Goal: Task Accomplishment & Management: Manage account settings

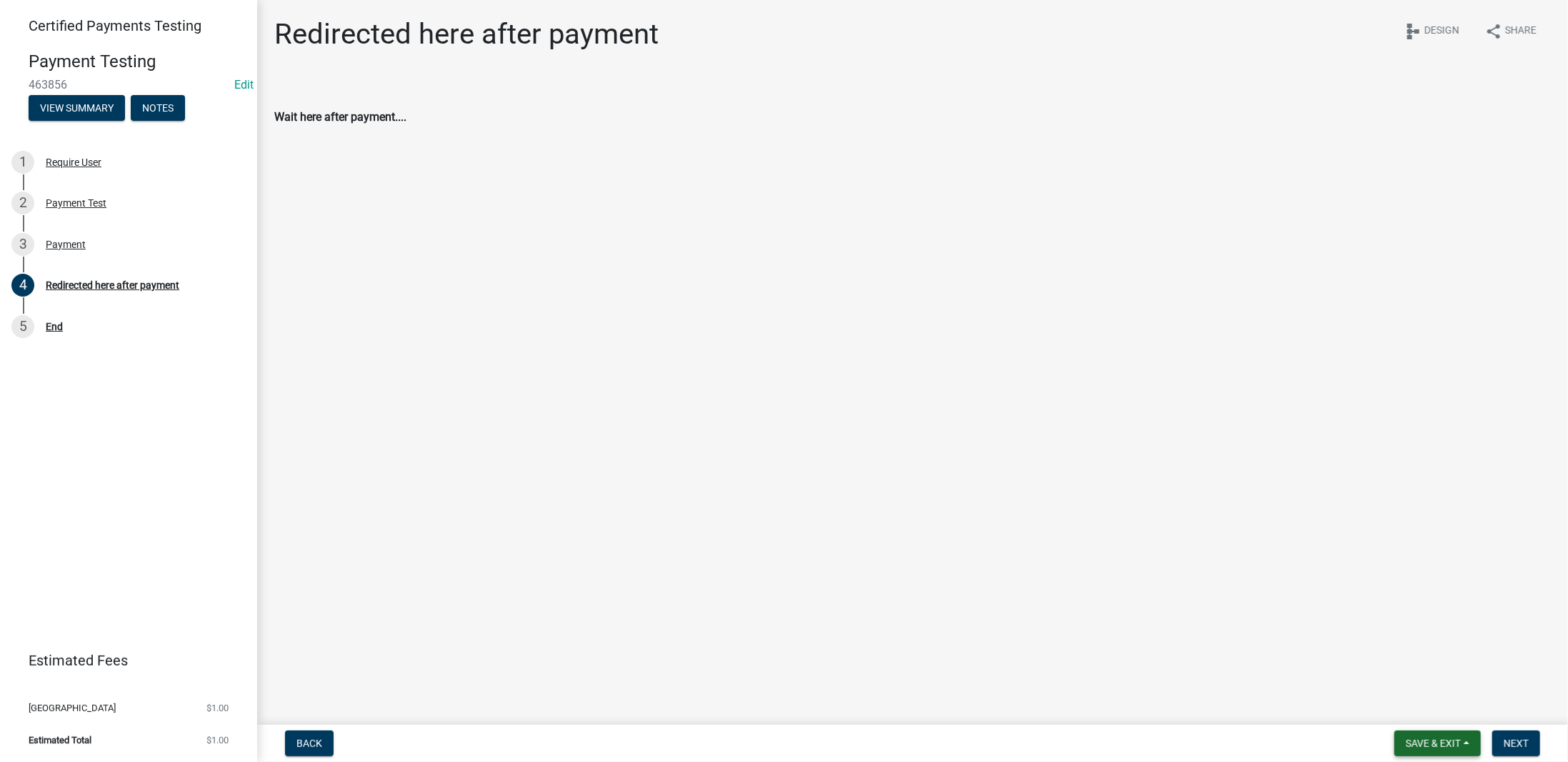
click at [1424, 738] on span "Save & Exit" at bounding box center [1433, 744] width 55 height 12
click at [1393, 704] on button "Save & Exit" at bounding box center [1424, 706] width 115 height 34
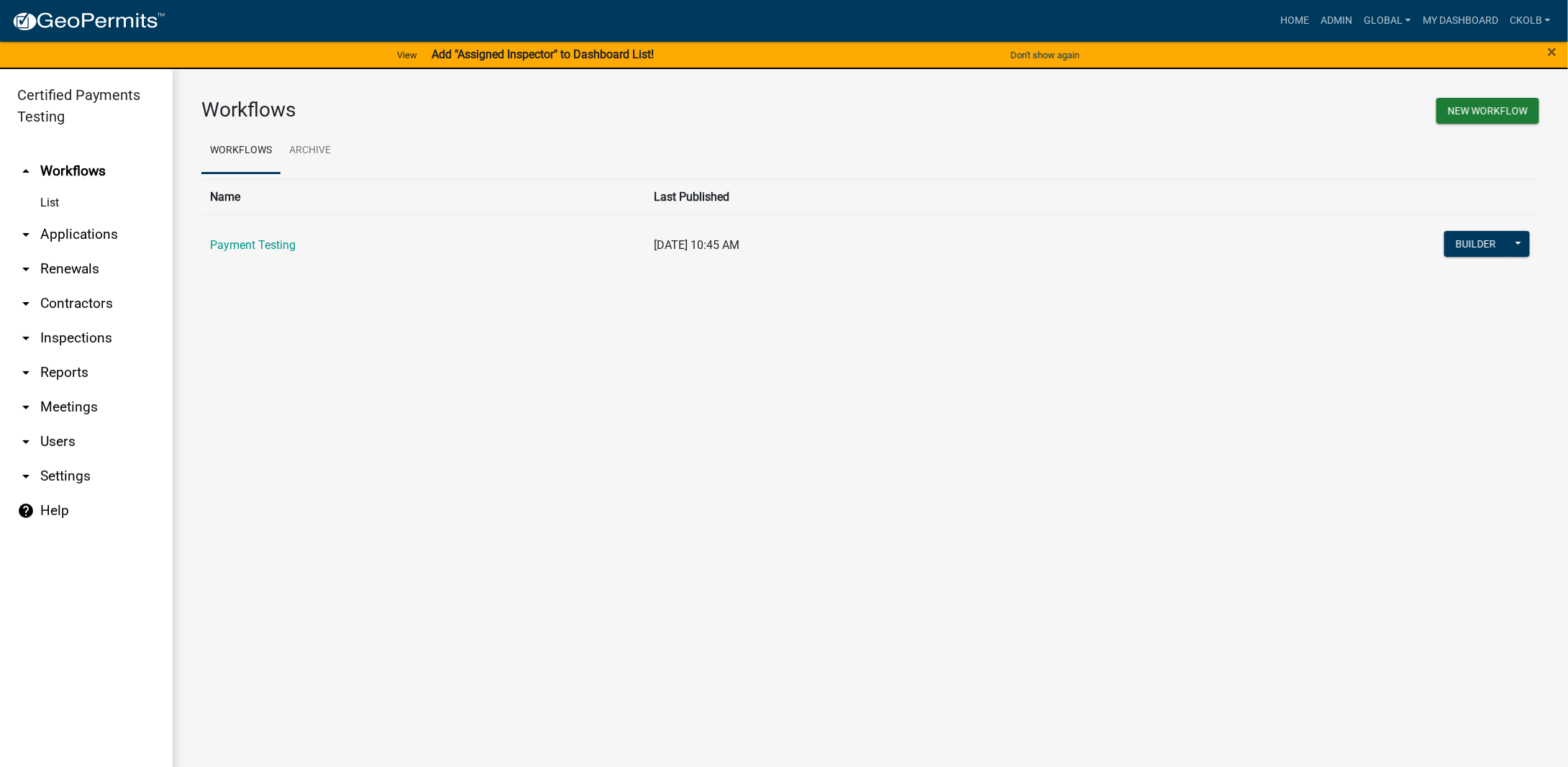
click at [60, 473] on link "arrow_drop_down Settings" at bounding box center [86, 476] width 173 height 35
select select "WY"
select select "Central Standard Time"
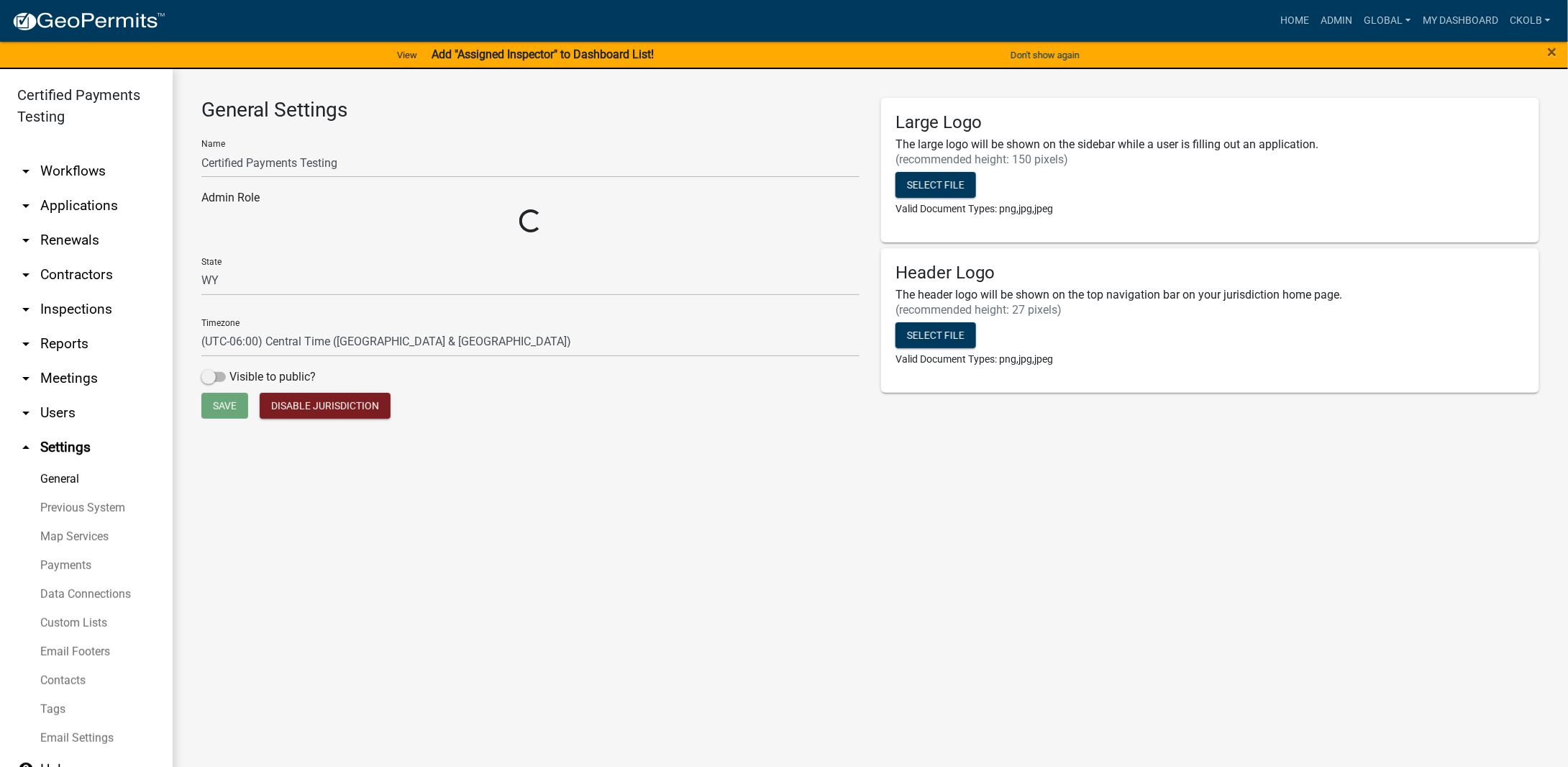
select select "fc7721eb-b034-4b8a-9608-be71a176c5cc"
click at [68, 569] on link "Payments" at bounding box center [86, 565] width 173 height 29
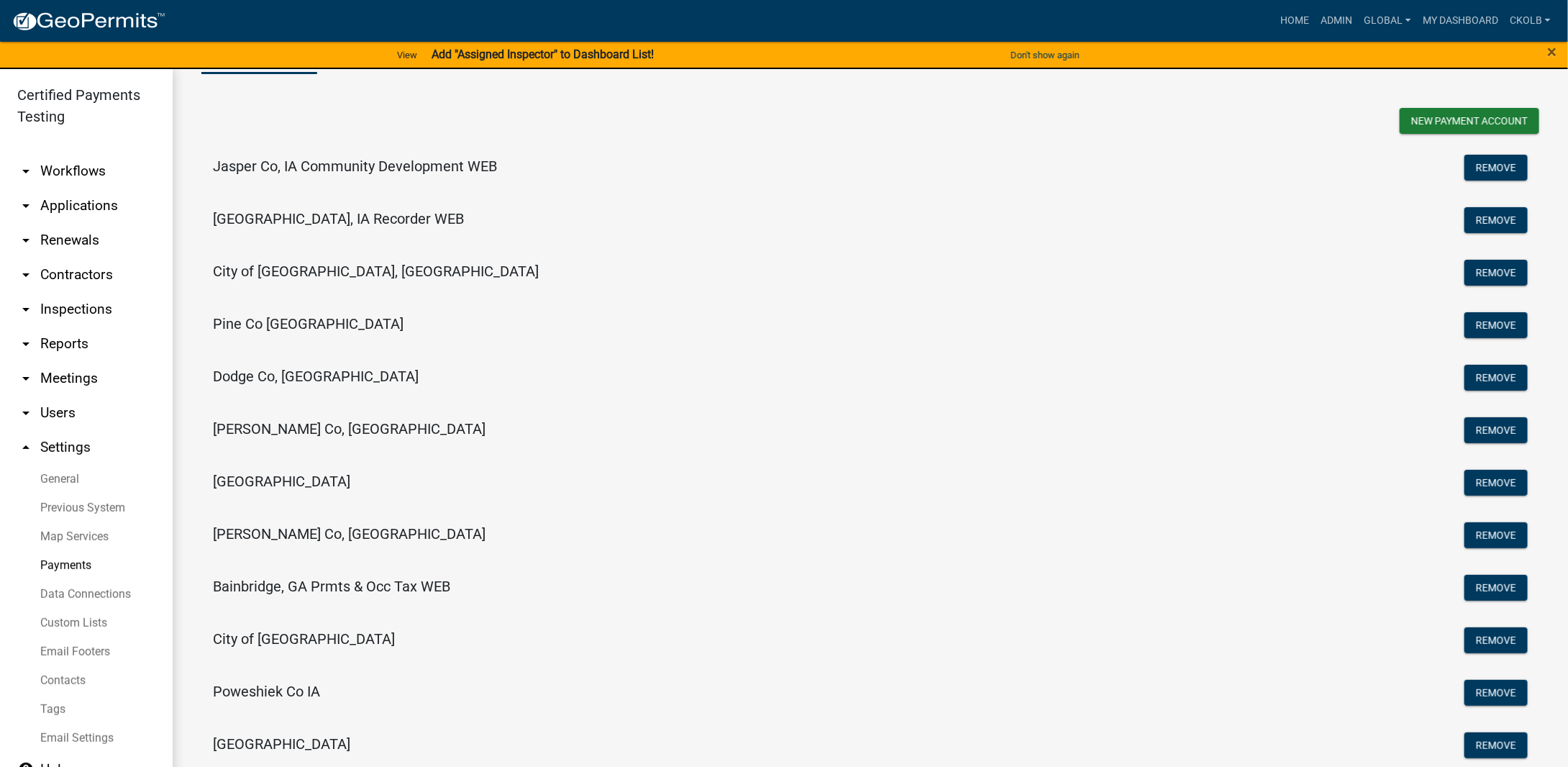
scroll to position [215, 0]
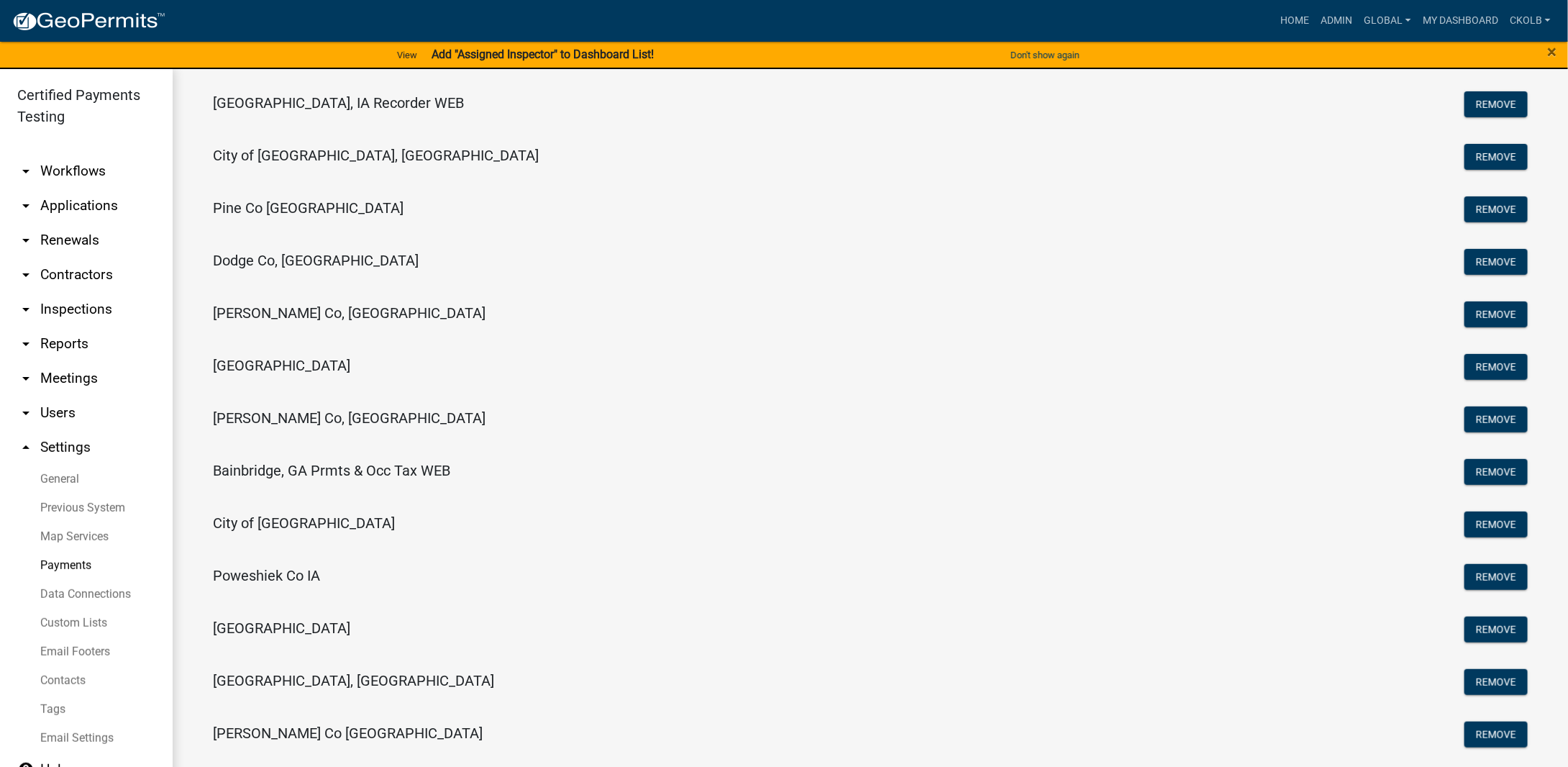
click at [286, 426] on h5 "[PERSON_NAME] Co, [GEOGRAPHIC_DATA]" at bounding box center [349, 418] width 273 height 17
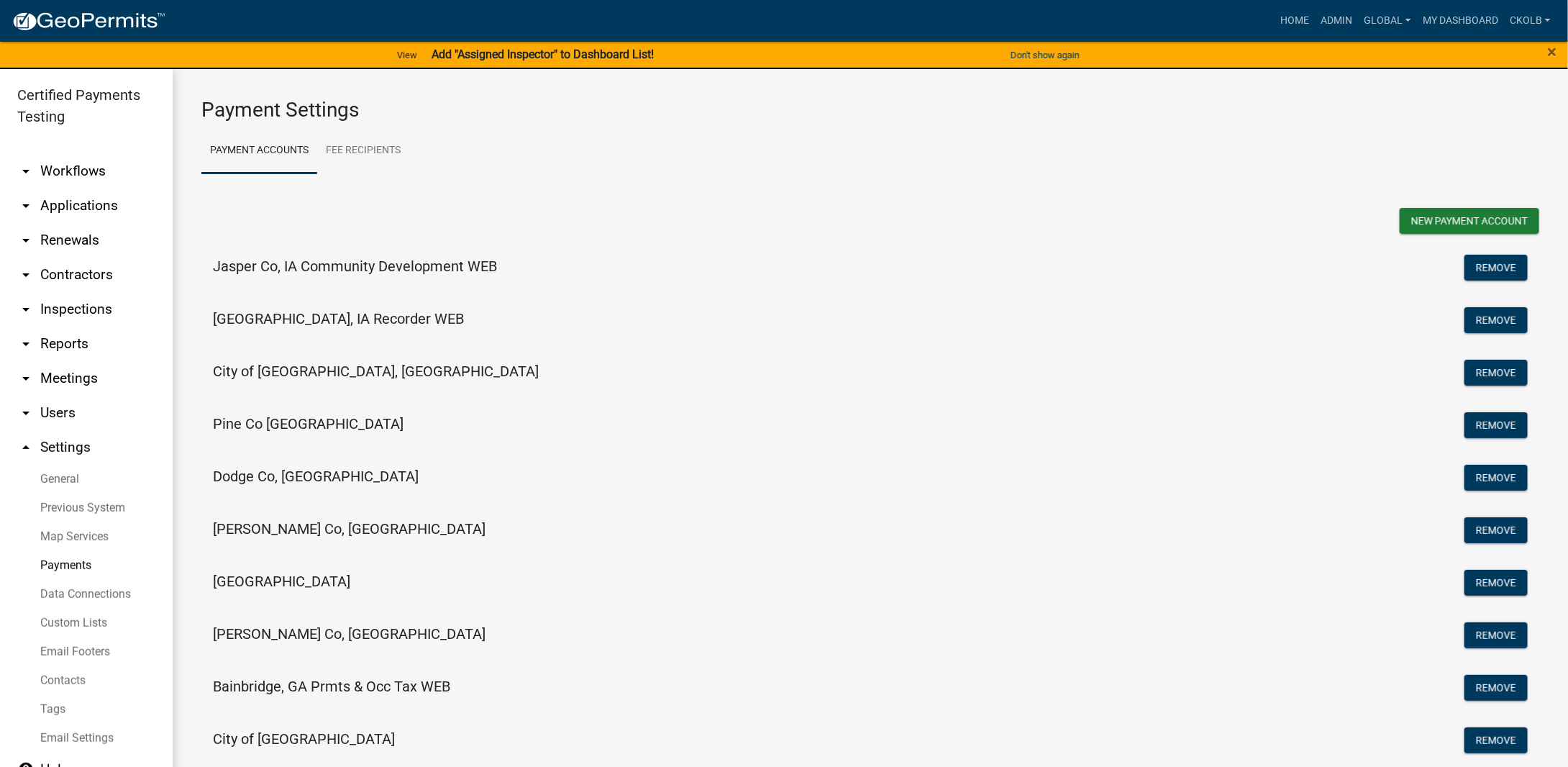
select select "15: Object"
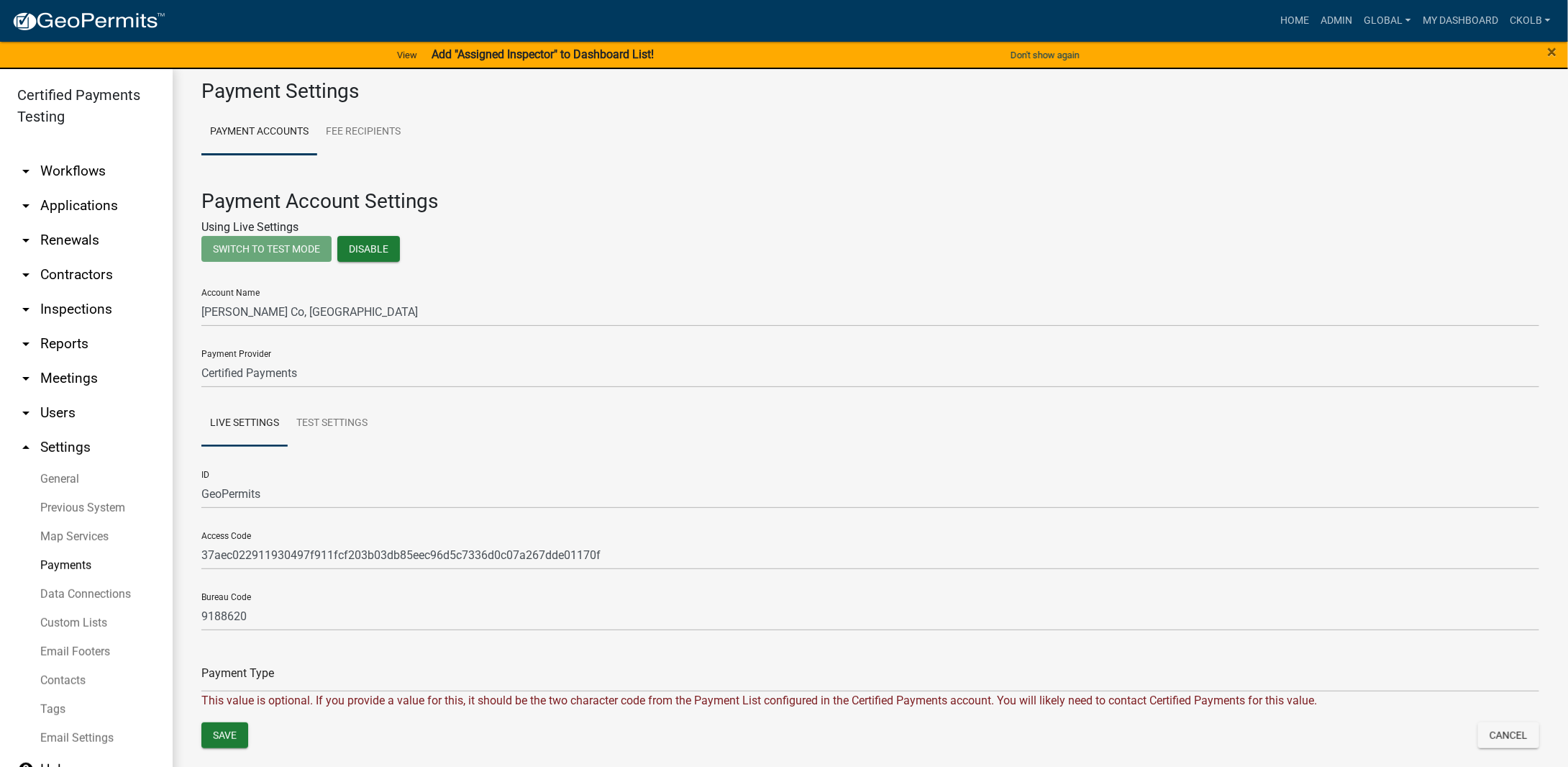
scroll to position [27, 0]
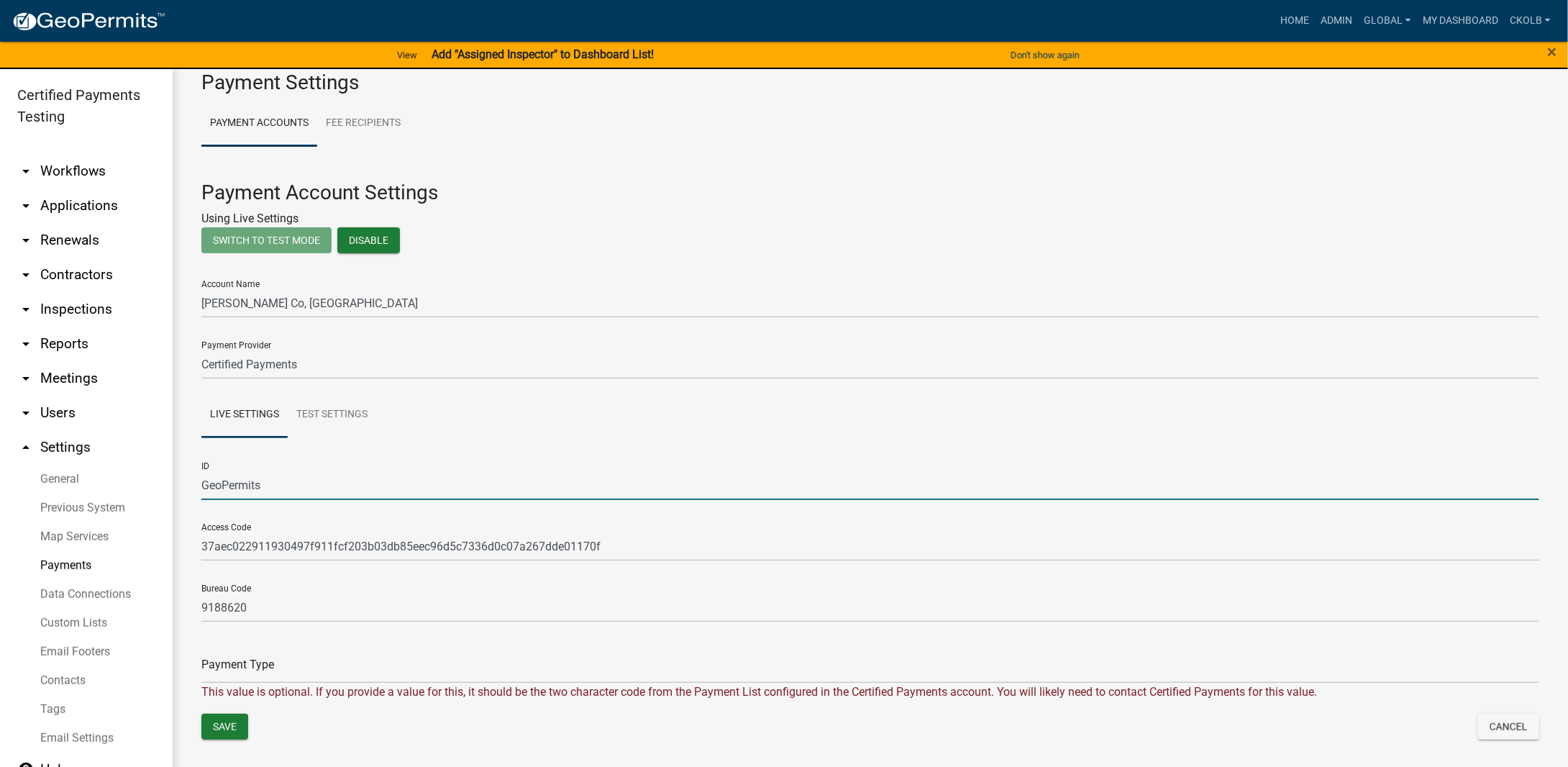
click at [227, 491] on input "GeoPermits" at bounding box center [870, 485] width 1338 height 29
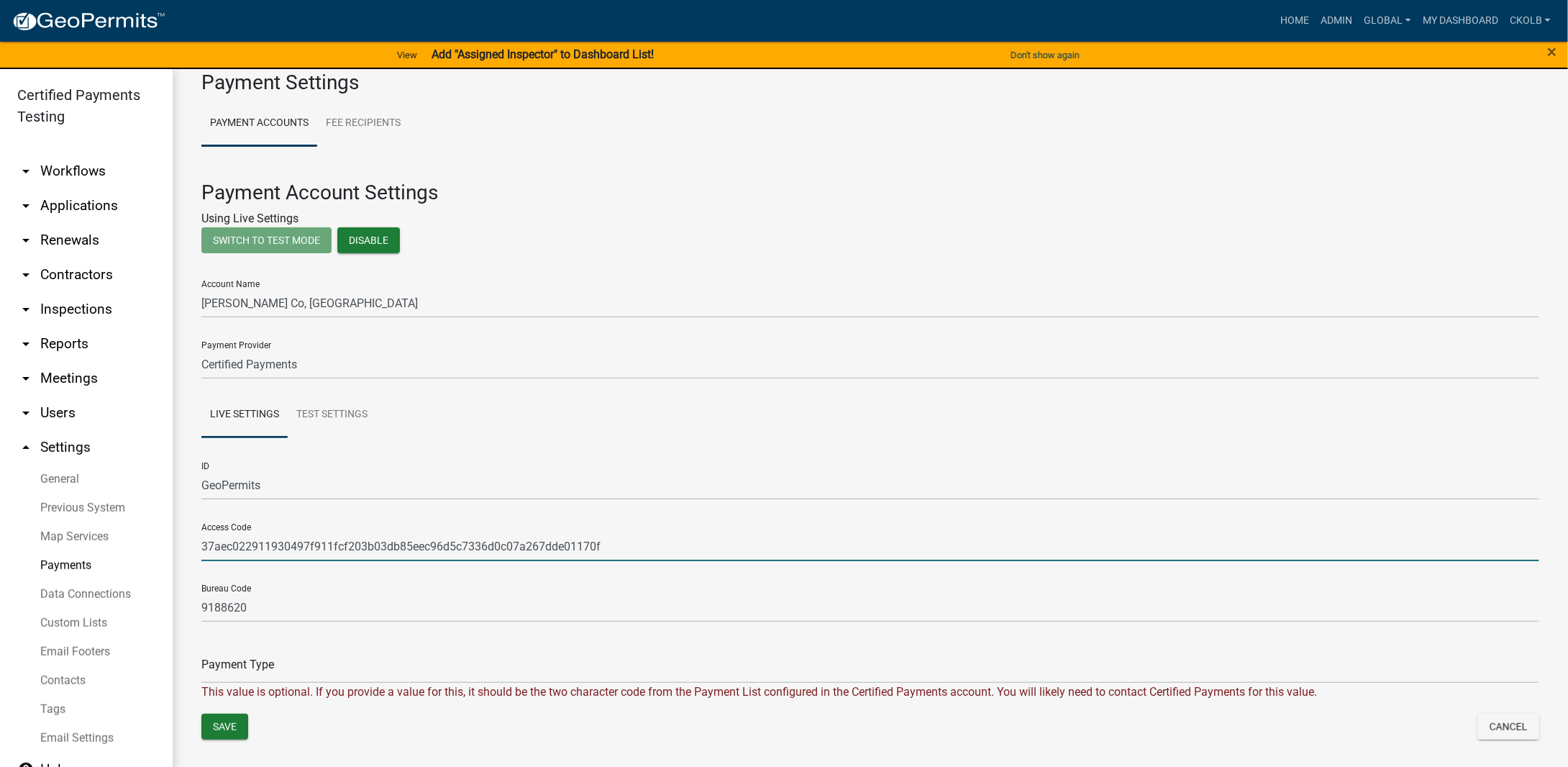
click at [256, 547] on input "37aec022911930497f911fcf203b03db85eec96d5c7336d0c07a267dde01170f" at bounding box center [870, 546] width 1338 height 29
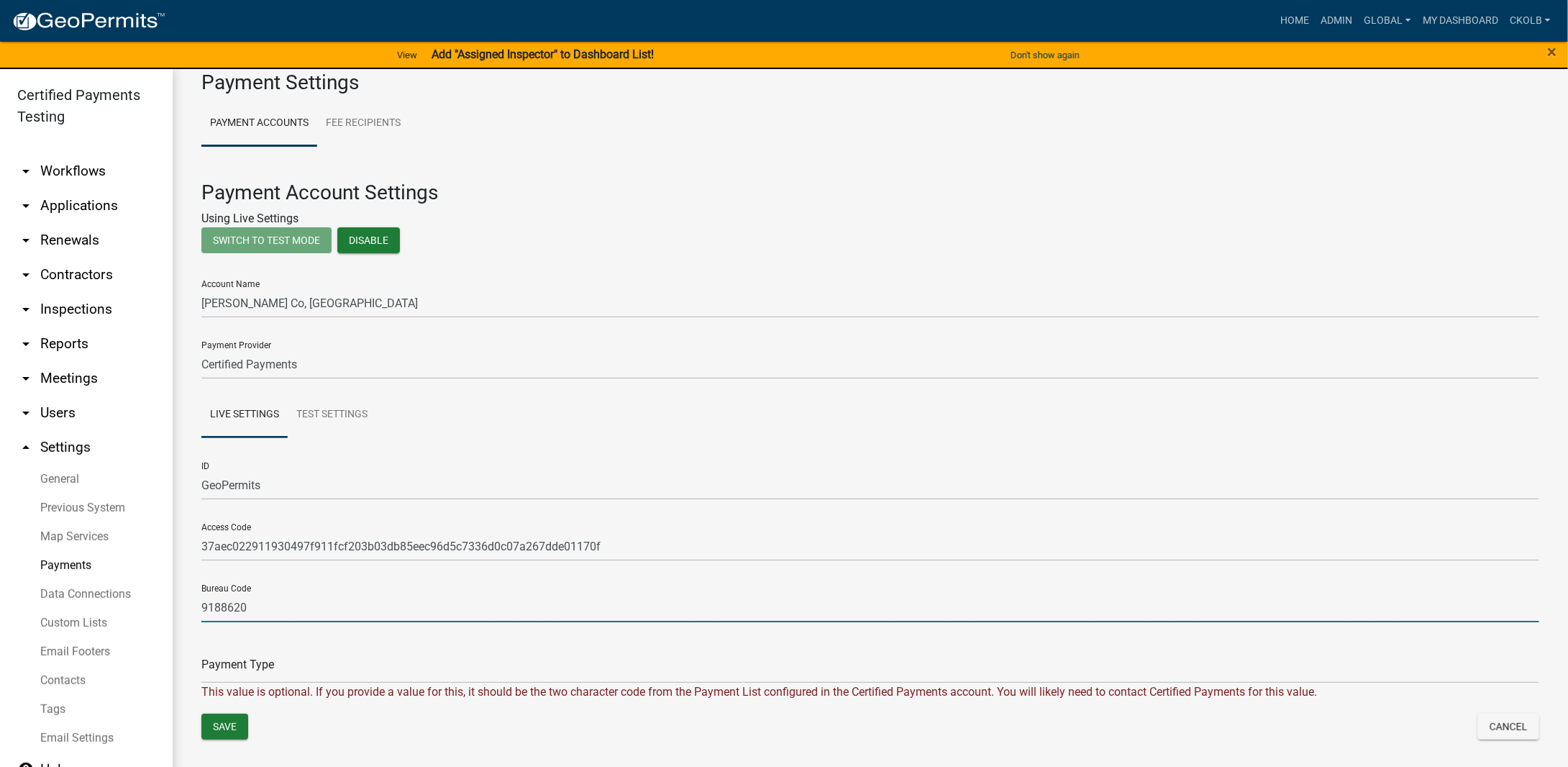
click at [223, 611] on input "9188620" at bounding box center [870, 607] width 1338 height 29
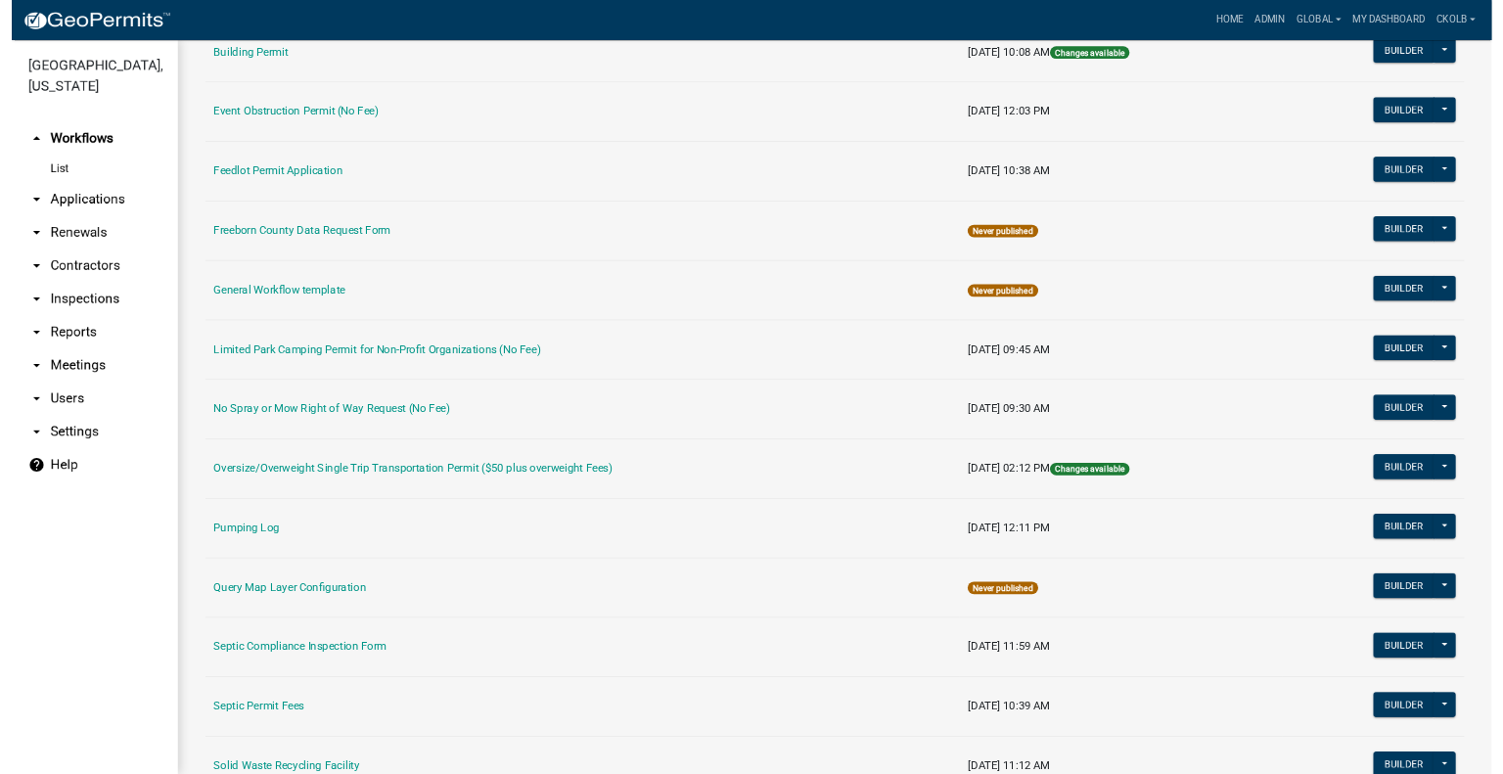
scroll to position [391, 0]
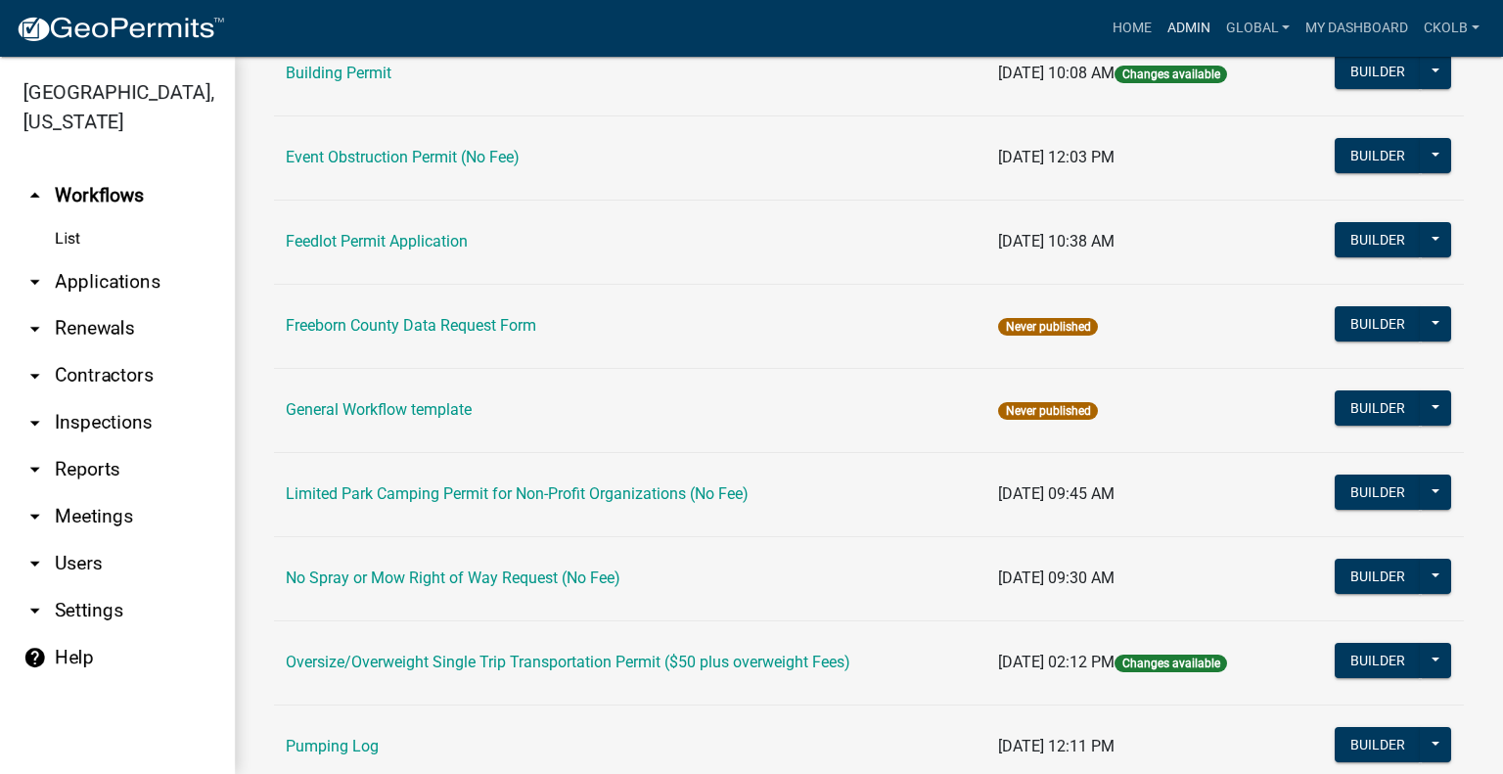
click at [1198, 29] on link "Admin" at bounding box center [1188, 28] width 59 height 37
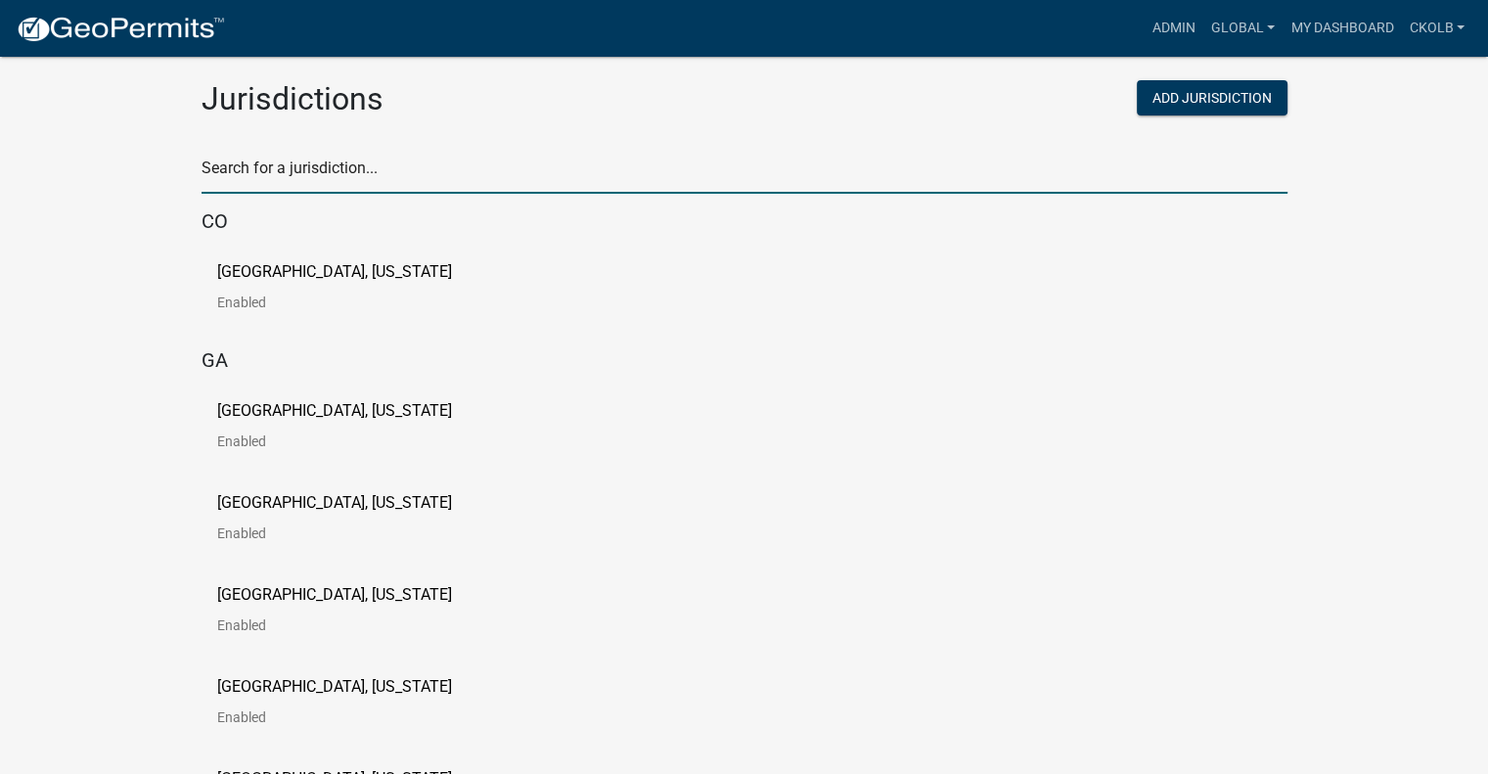
click at [415, 191] on input "text" at bounding box center [745, 174] width 1086 height 40
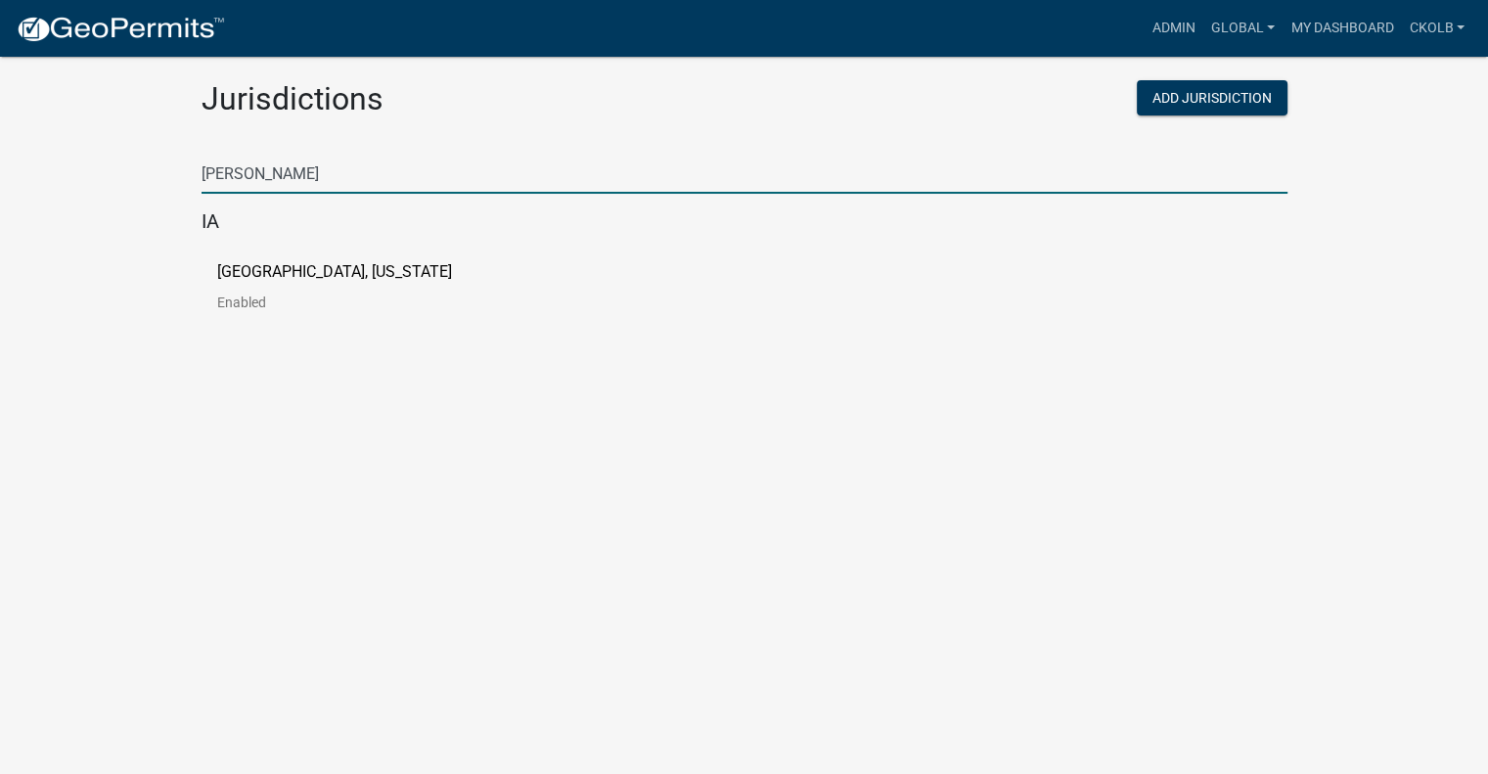
type input "johnson"
click at [300, 269] on p "Johnson County, Iowa" at bounding box center [334, 272] width 235 height 16
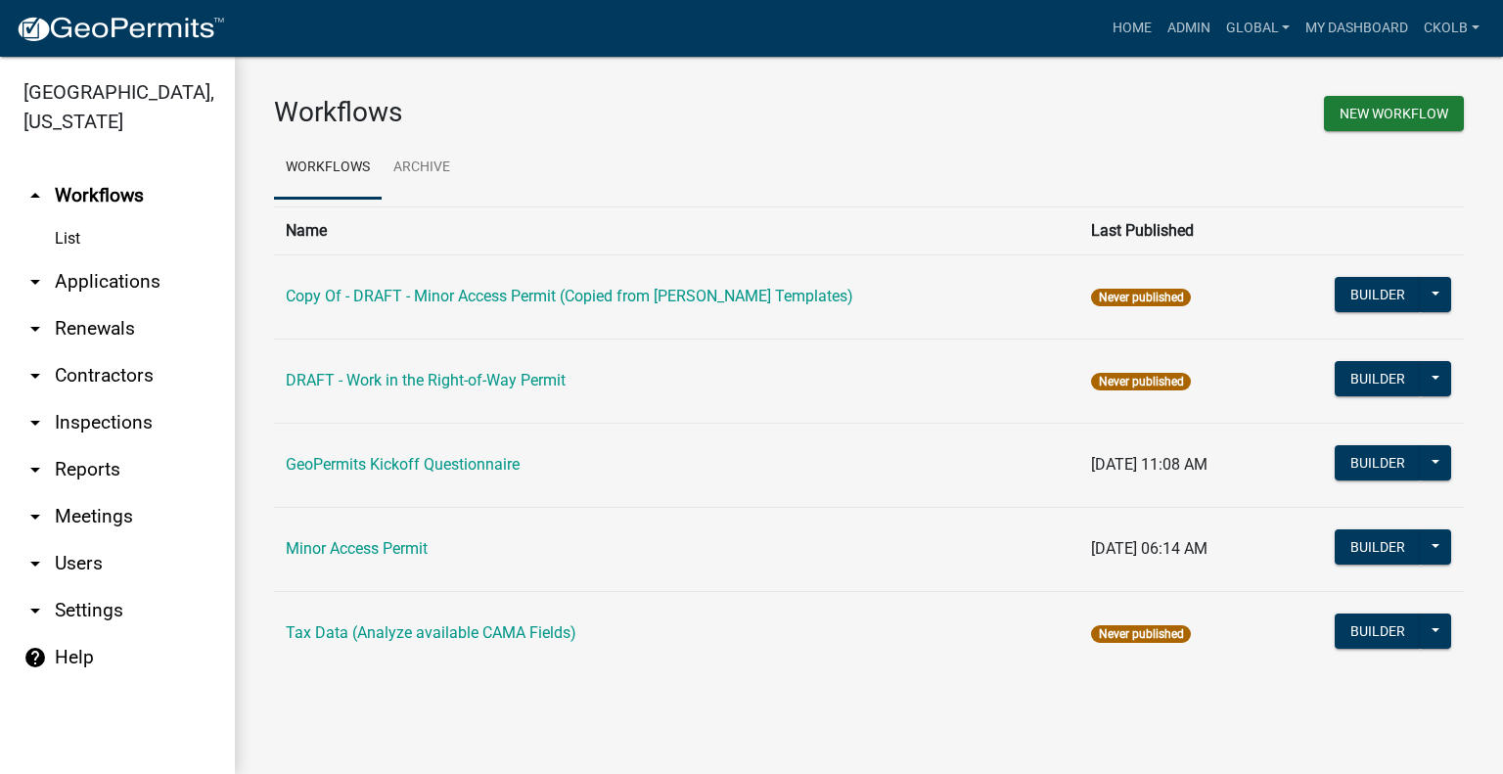
click at [94, 587] on link "arrow_drop_down Settings" at bounding box center [117, 610] width 235 height 47
select select "IA"
select select "Central Standard Time"
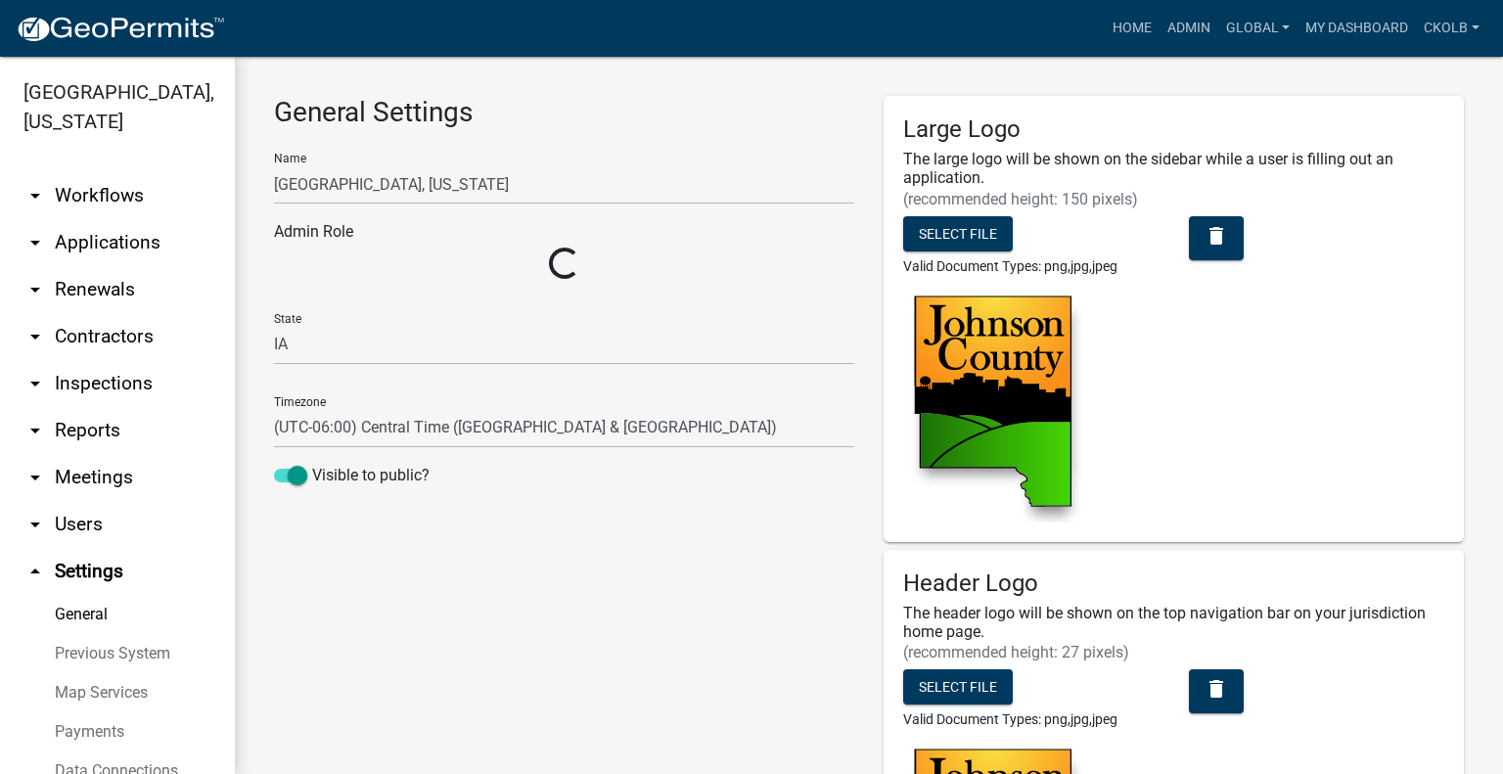
select select "50b25367-5678-4d8f-b2f4-de291ffb4430"
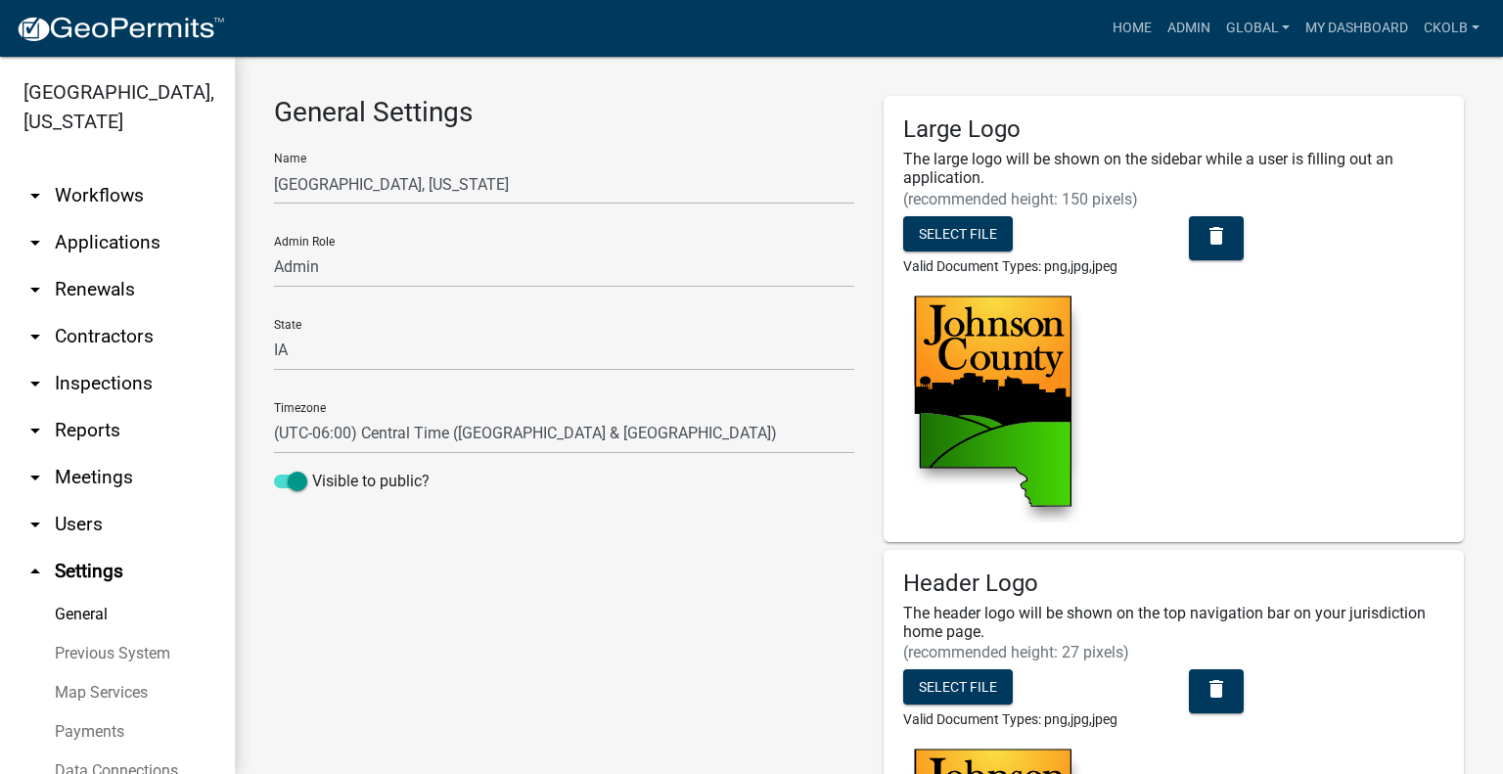
scroll to position [267, 0]
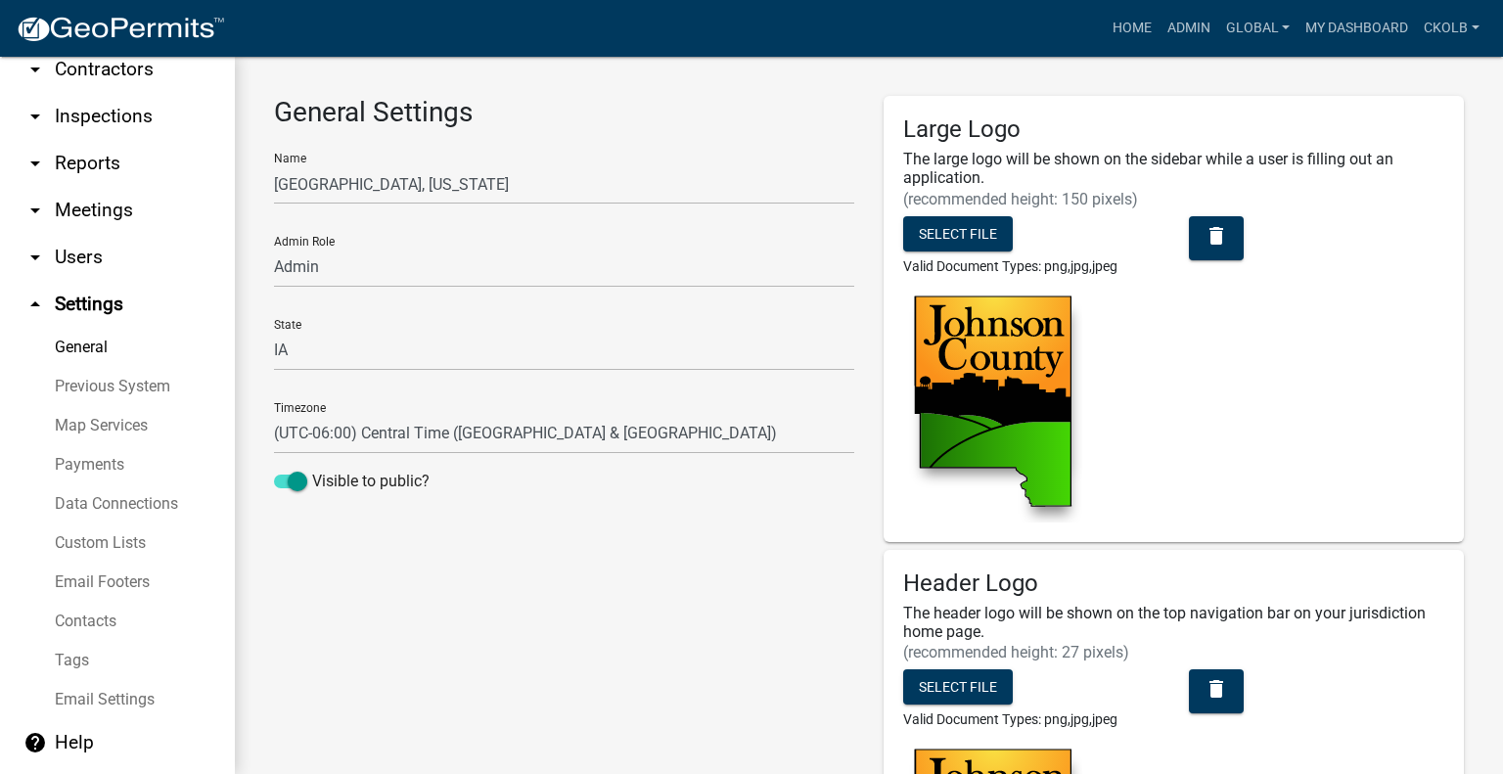
click at [90, 463] on link "Payments" at bounding box center [117, 464] width 235 height 39
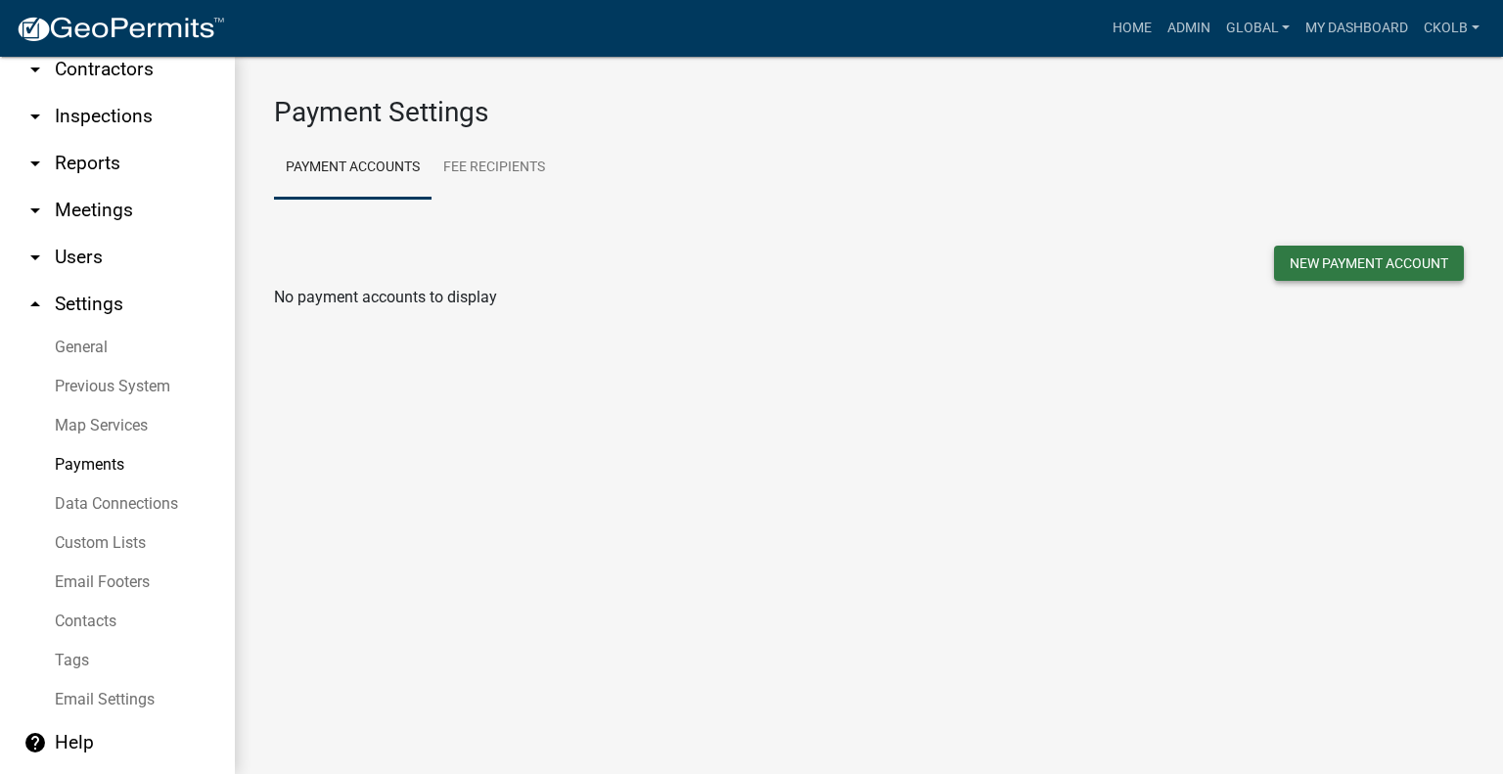
click at [1376, 261] on button "New Payment Account" at bounding box center [1369, 263] width 190 height 35
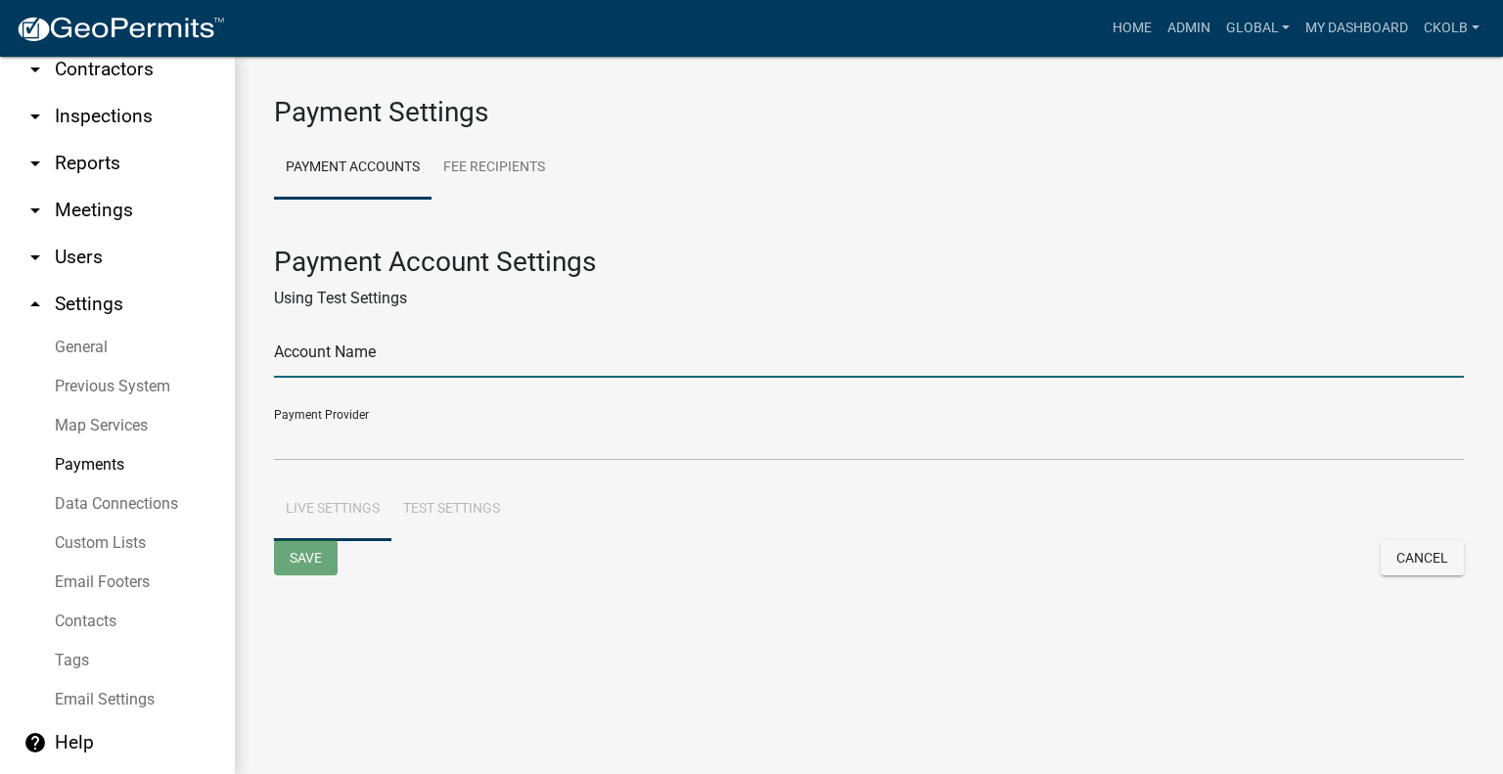
click at [381, 349] on input "text" at bounding box center [869, 358] width 1190 height 40
type input "General Account"
click at [419, 446] on select "Certified Payments Card Swipe Forte Checkout KanPay Point N Pay KanPay Test Mun…" at bounding box center [869, 441] width 1190 height 40
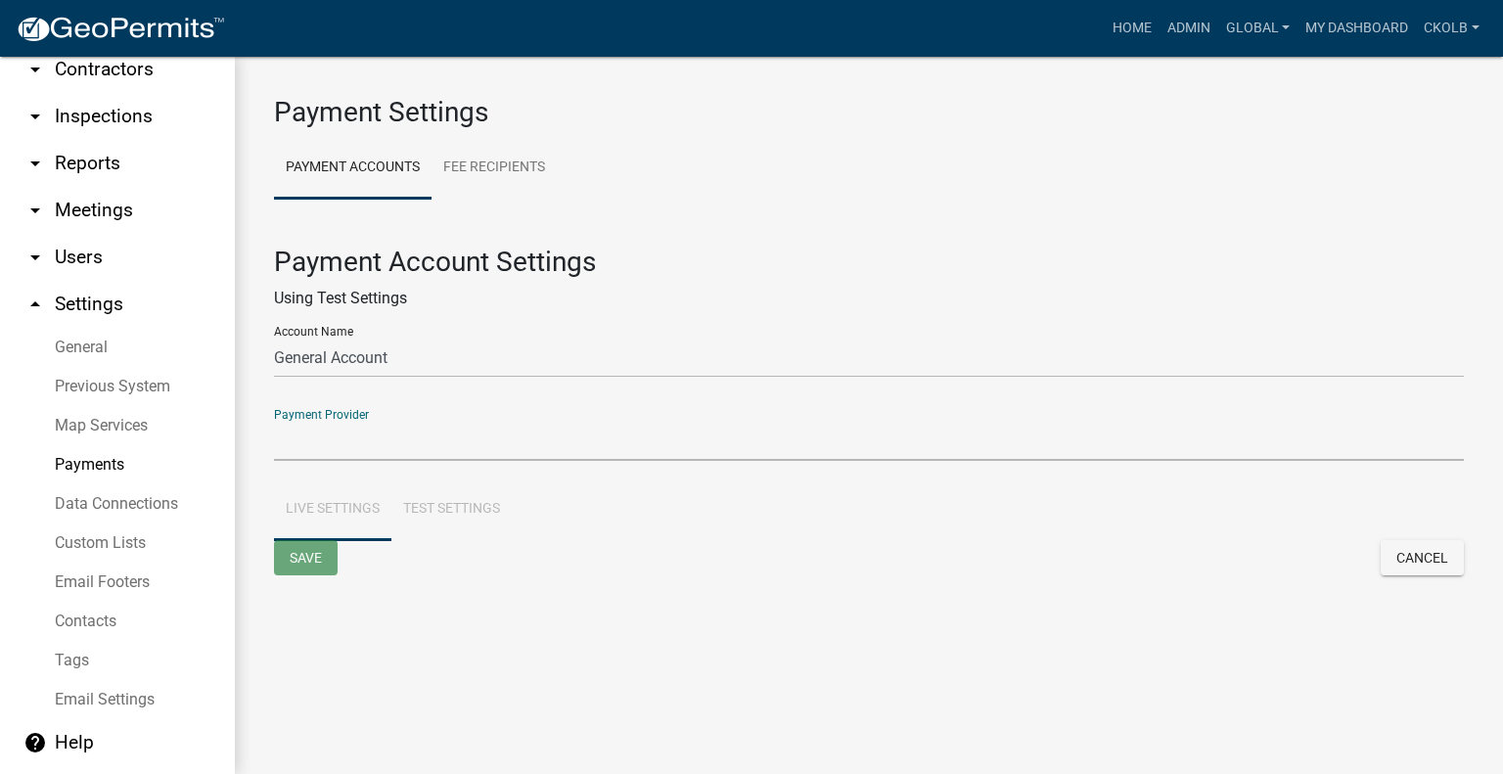
select select "15: Object"
click at [274, 421] on select "Certified Payments Card Swipe Forte Checkout KanPay Point N Pay KanPay Test Mun…" at bounding box center [869, 441] width 1190 height 40
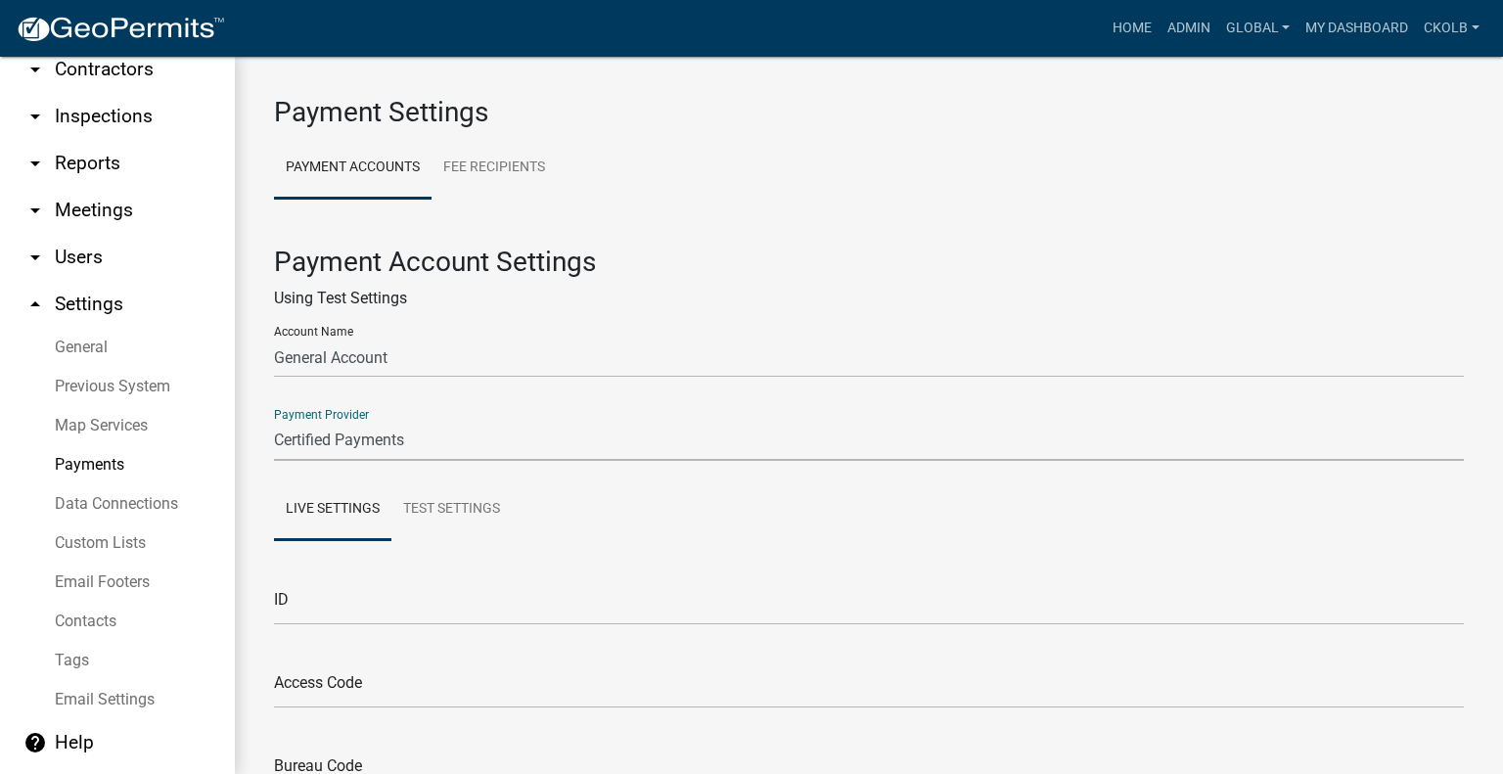
scroll to position [196, 0]
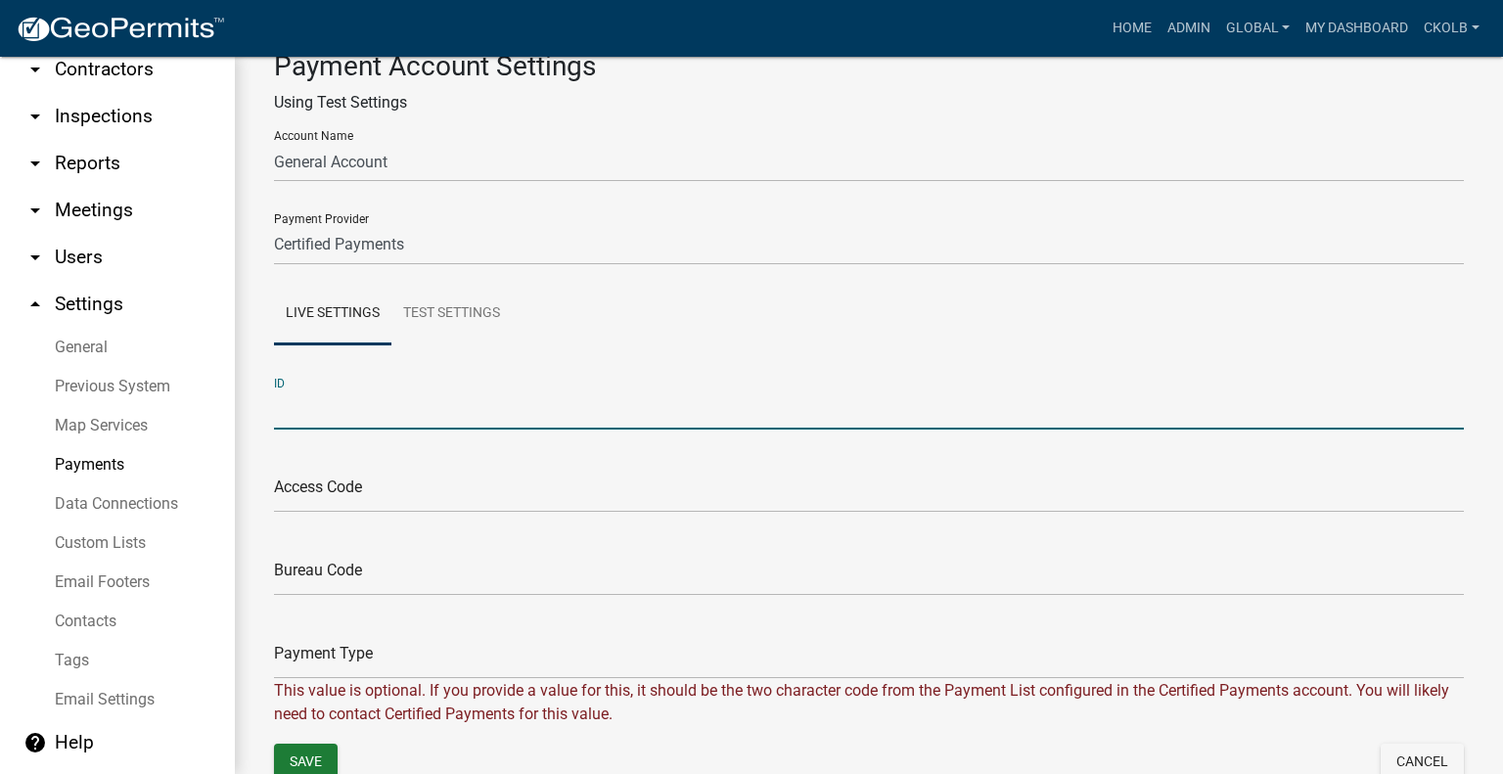
click at [514, 408] on input "text" at bounding box center [869, 409] width 1190 height 40
paste input "GeoPermits"
type input "GeoPermits"
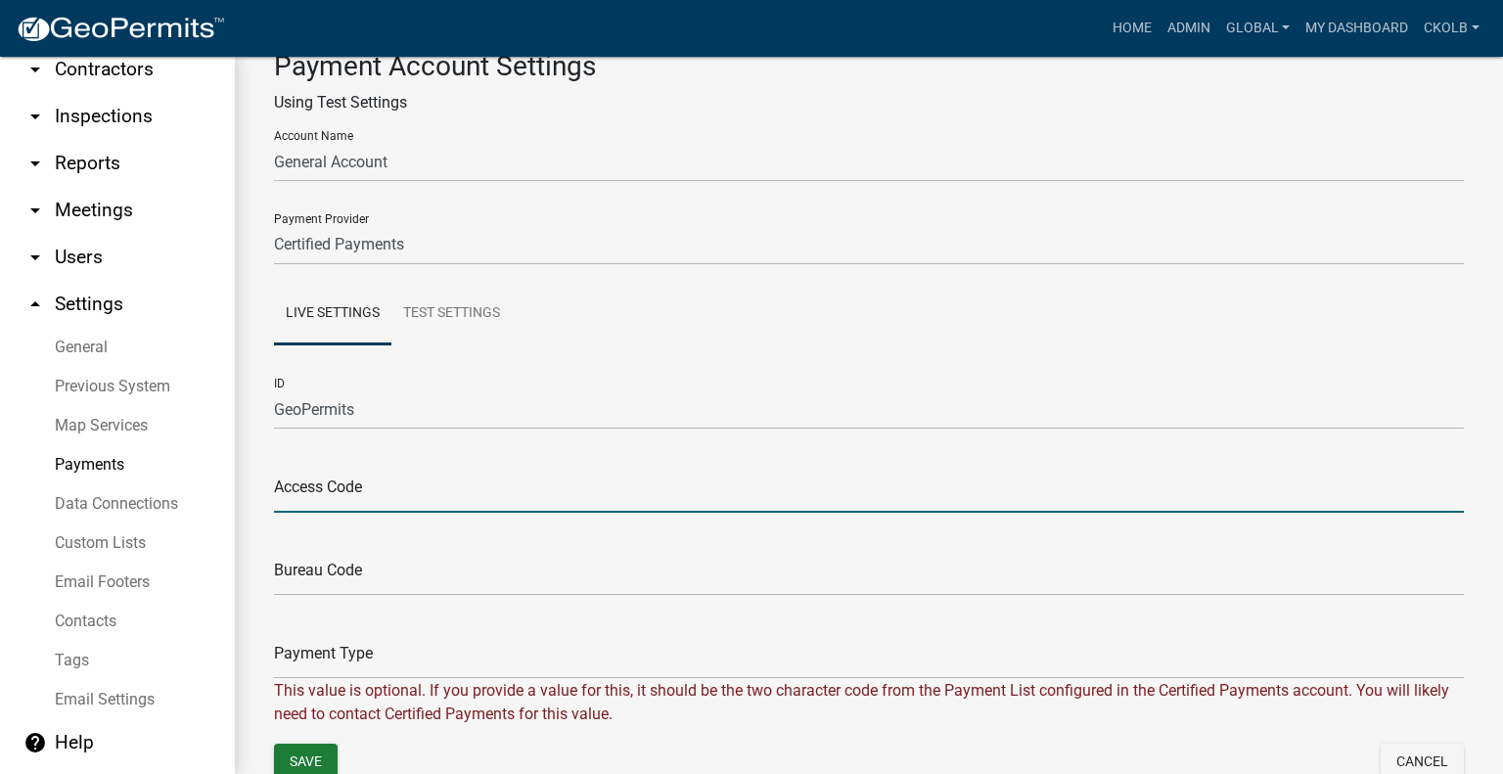
click at [329, 504] on input "text" at bounding box center [869, 493] width 1190 height 40
paste input "37aec022911930497f911fcf203b03db85eec96d5c7336d0c07a267dde01170f"
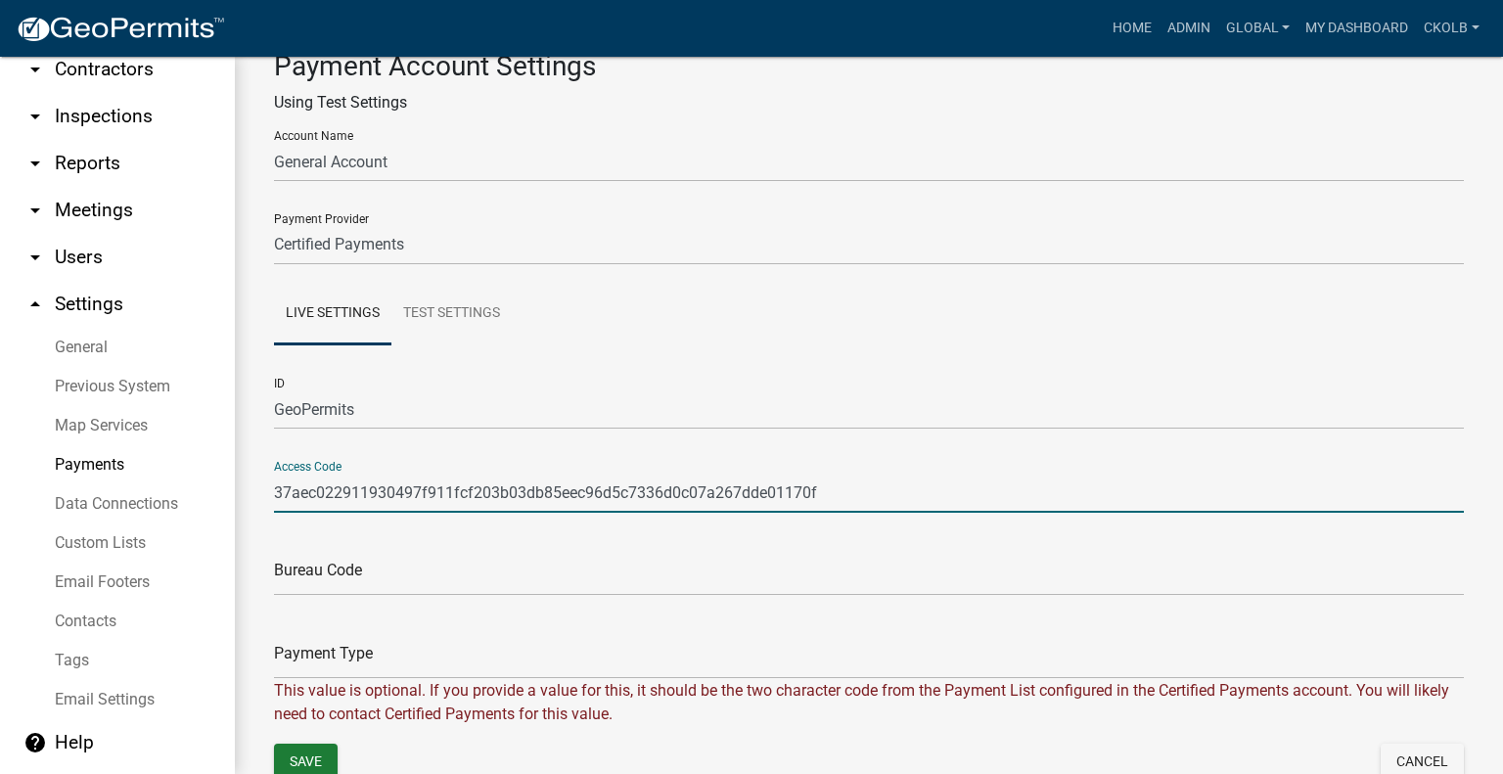
type input "37aec022911930497f911fcf203b03db85eec96d5c7336d0c07a267dde01170f"
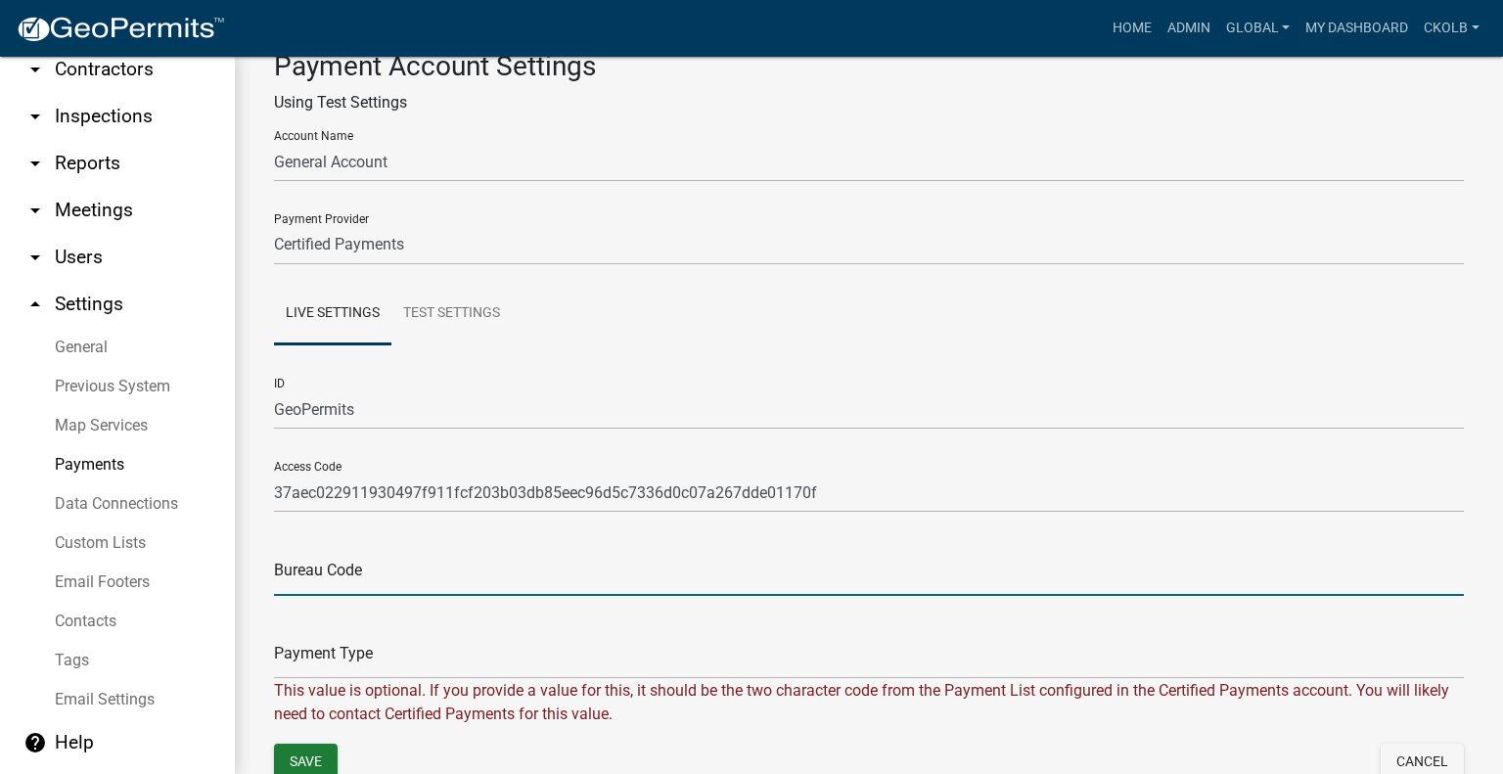
click at [297, 566] on input "text" at bounding box center [869, 576] width 1190 height 40
paste input "9188620"
type input "9188620"
click at [661, 101] on div "Using Test Settings" at bounding box center [869, 102] width 1190 height 23
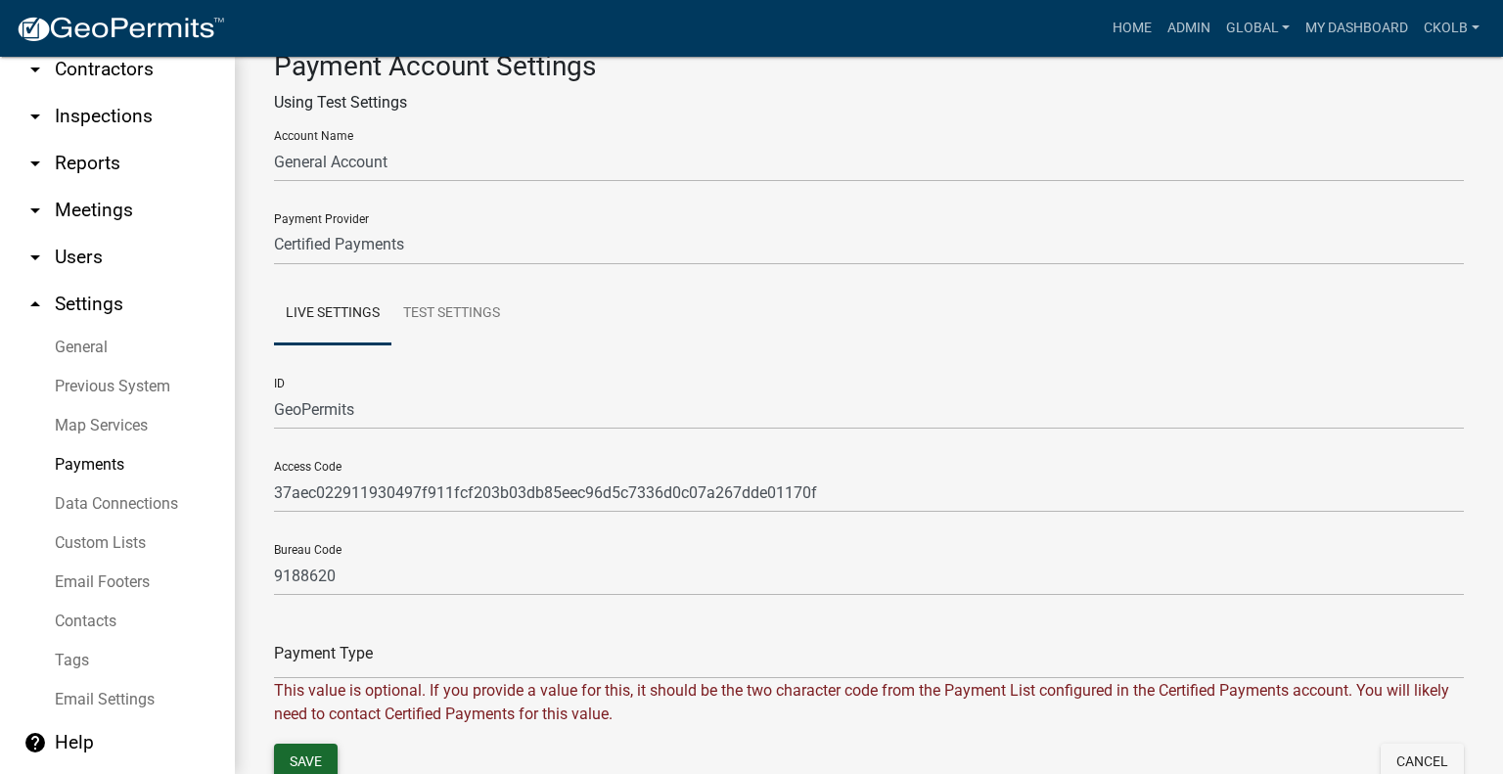
click at [313, 758] on button "Save" at bounding box center [306, 761] width 64 height 35
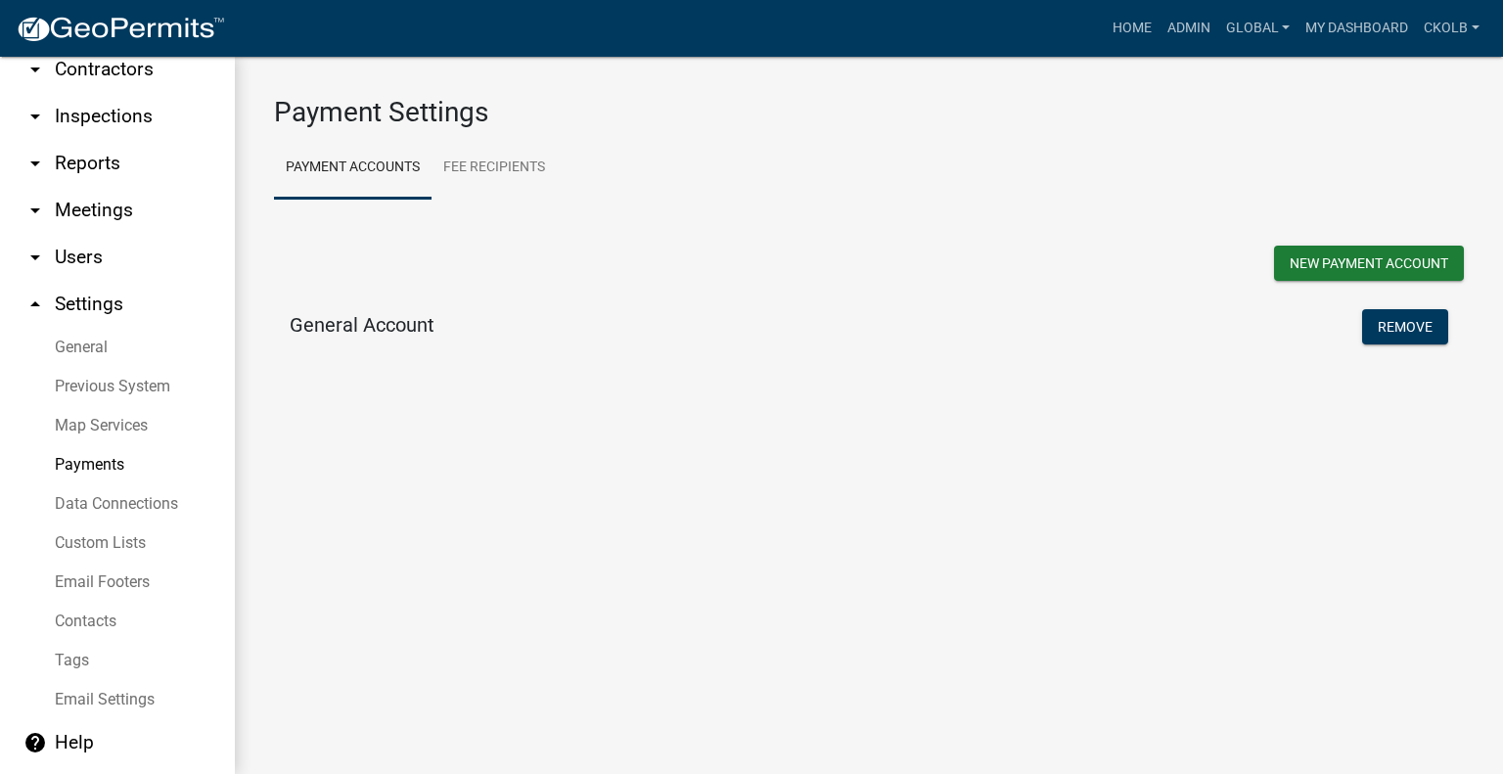
click at [378, 316] on h5 "General Account" at bounding box center [362, 324] width 145 height 23
select select "15: Object"
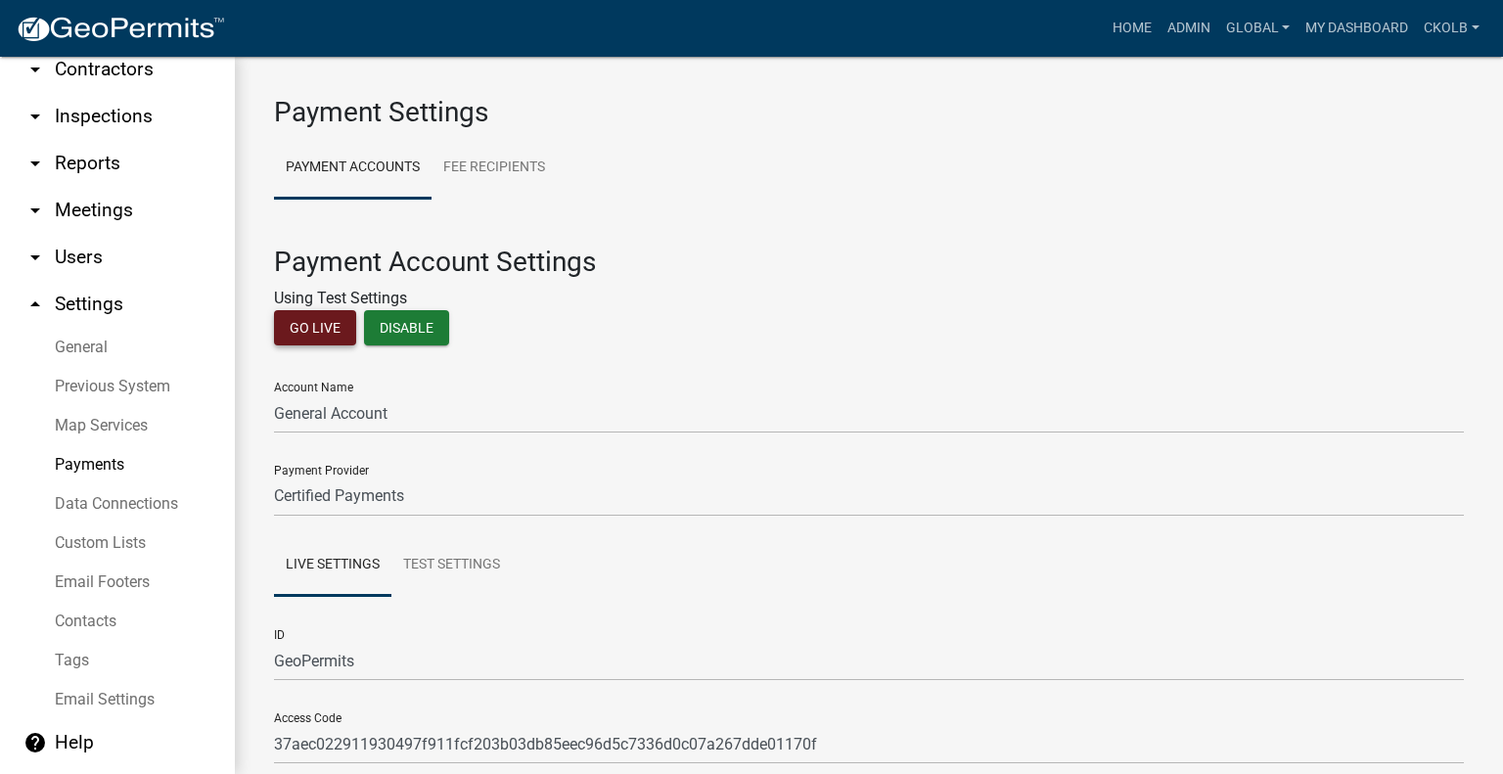
click at [319, 318] on button "Go Live" at bounding box center [315, 327] width 82 height 35
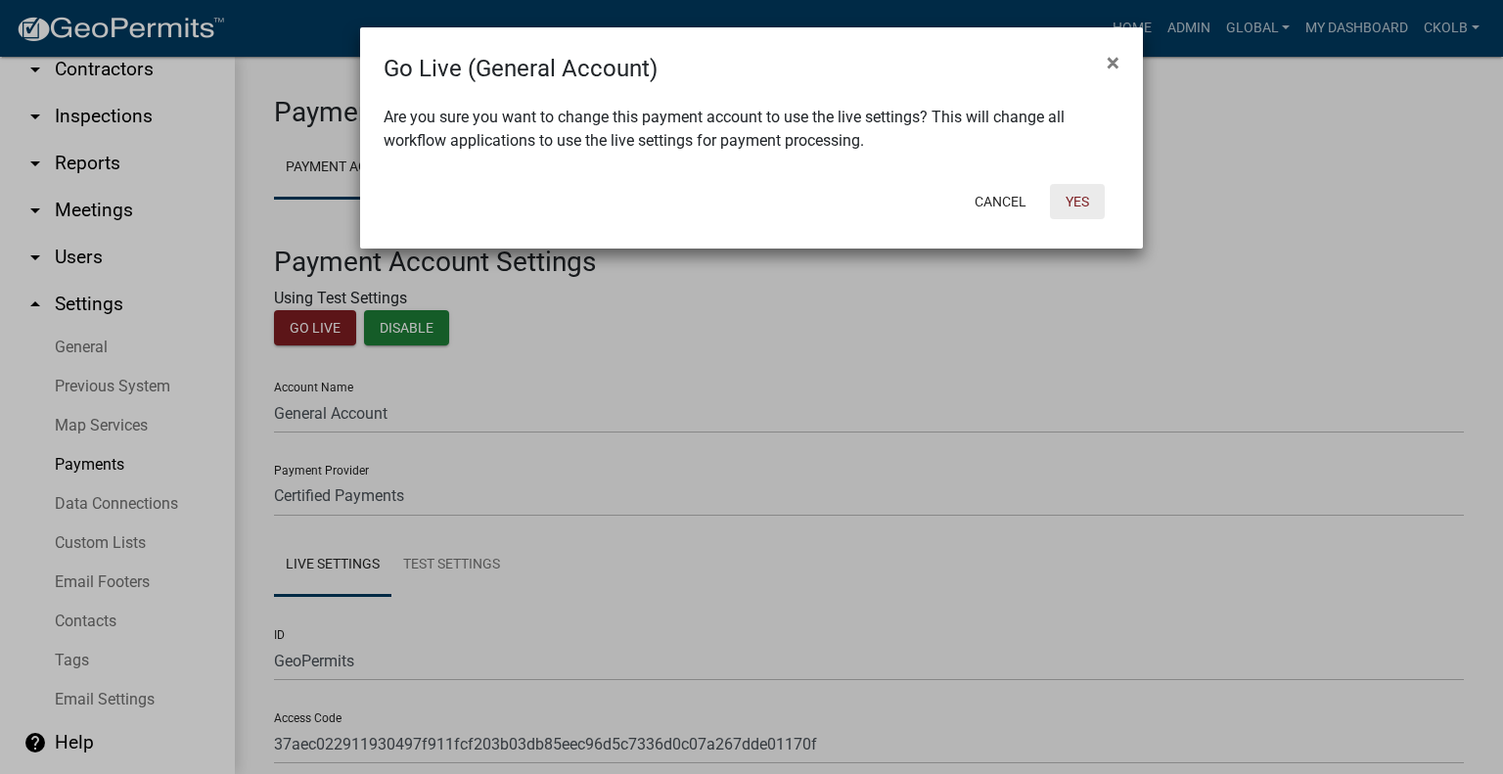
click at [1065, 207] on button "Yes" at bounding box center [1077, 201] width 55 height 35
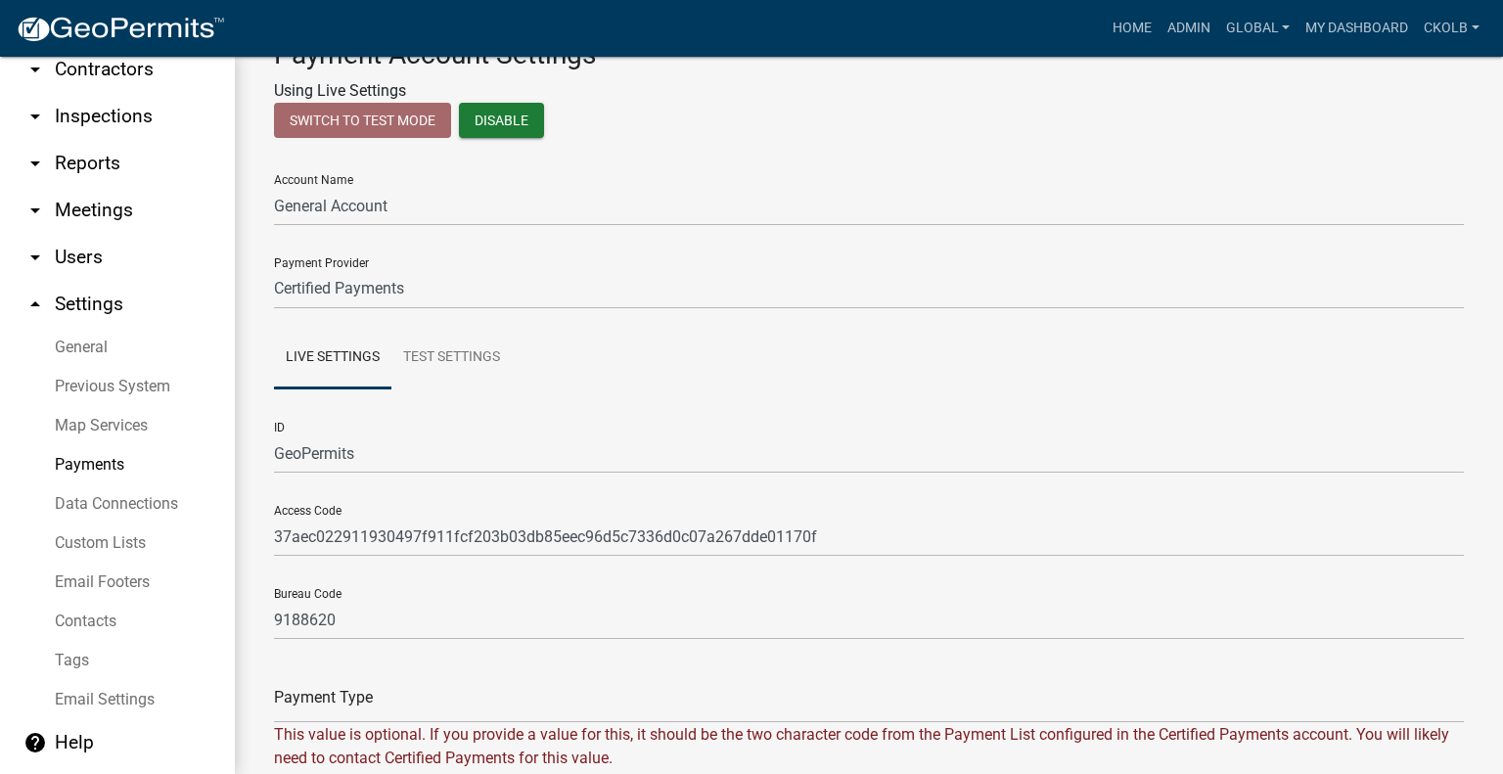
scroll to position [317, 0]
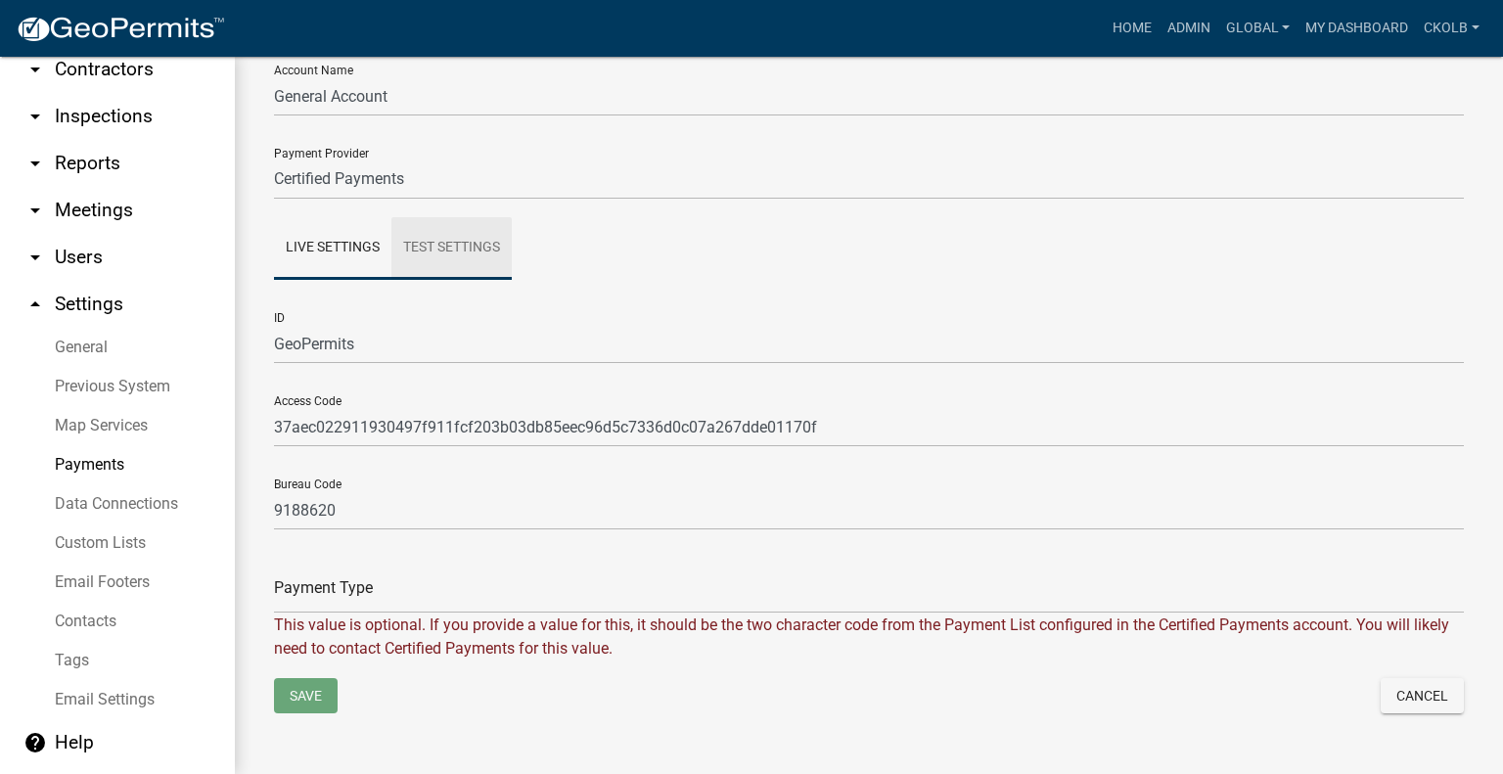
click at [474, 255] on link "Test Settings" at bounding box center [451, 248] width 120 height 63
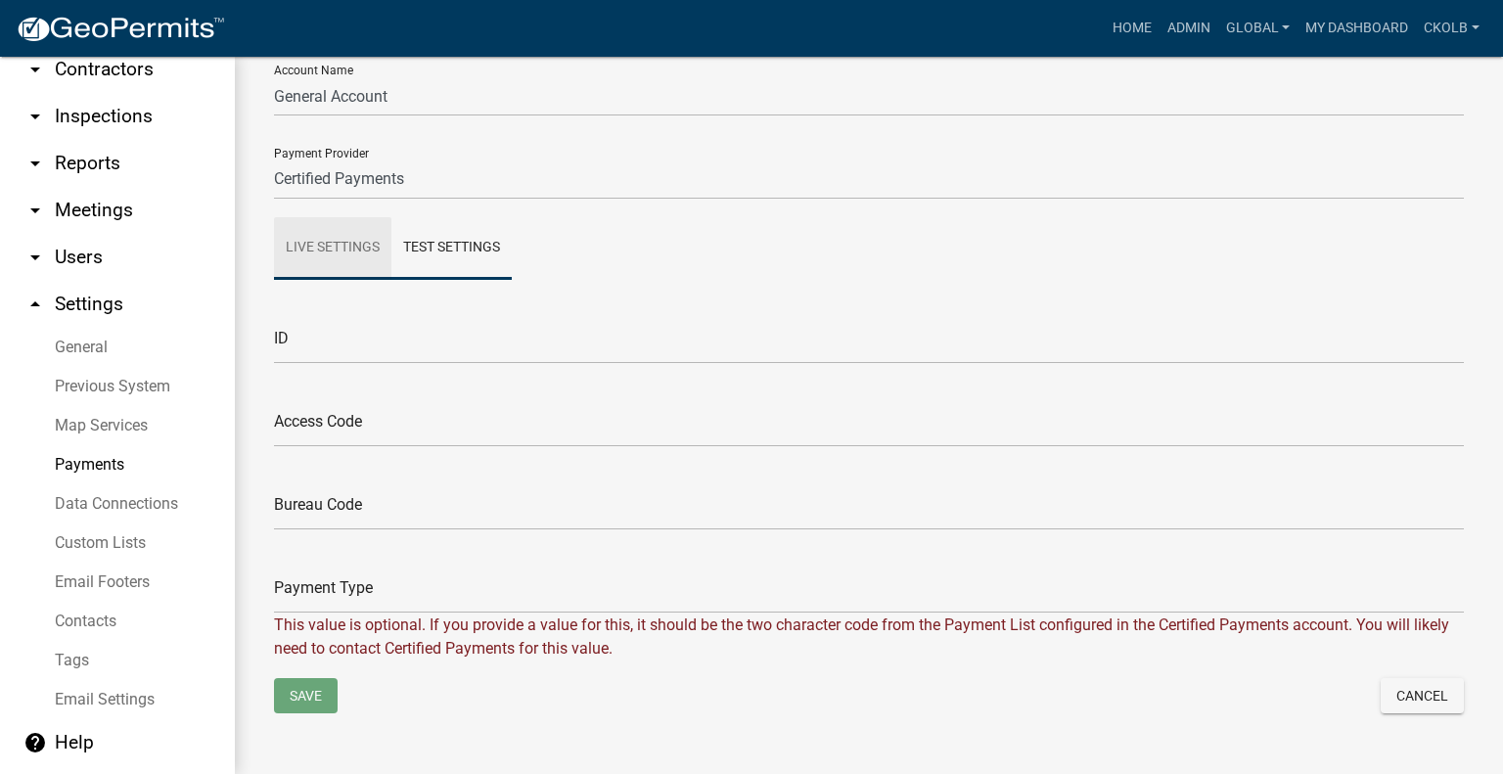
click at [357, 249] on link "Live Settings" at bounding box center [332, 248] width 117 height 63
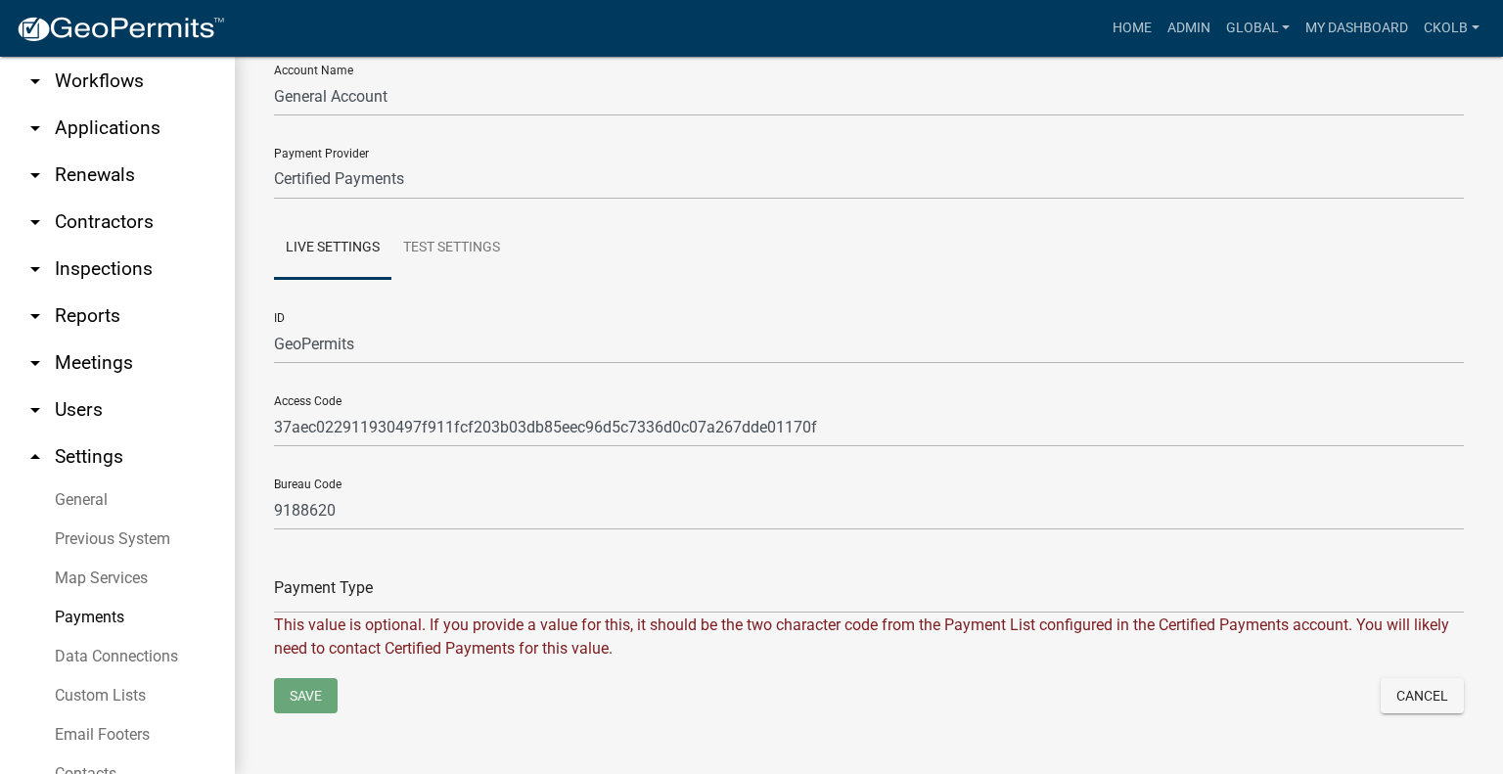
scroll to position [0, 0]
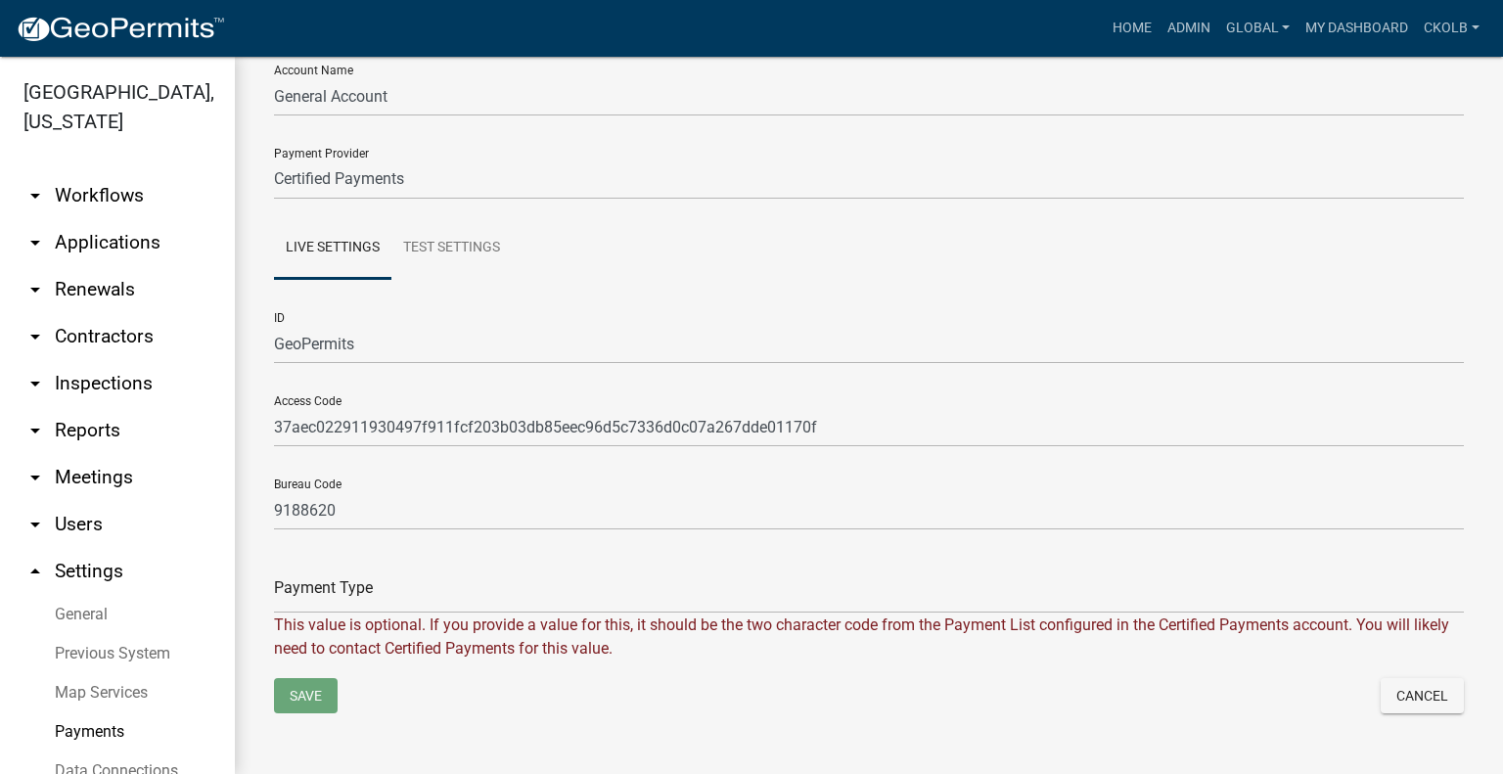
click at [39, 583] on link "arrow_drop_up Settings" at bounding box center [117, 571] width 235 height 47
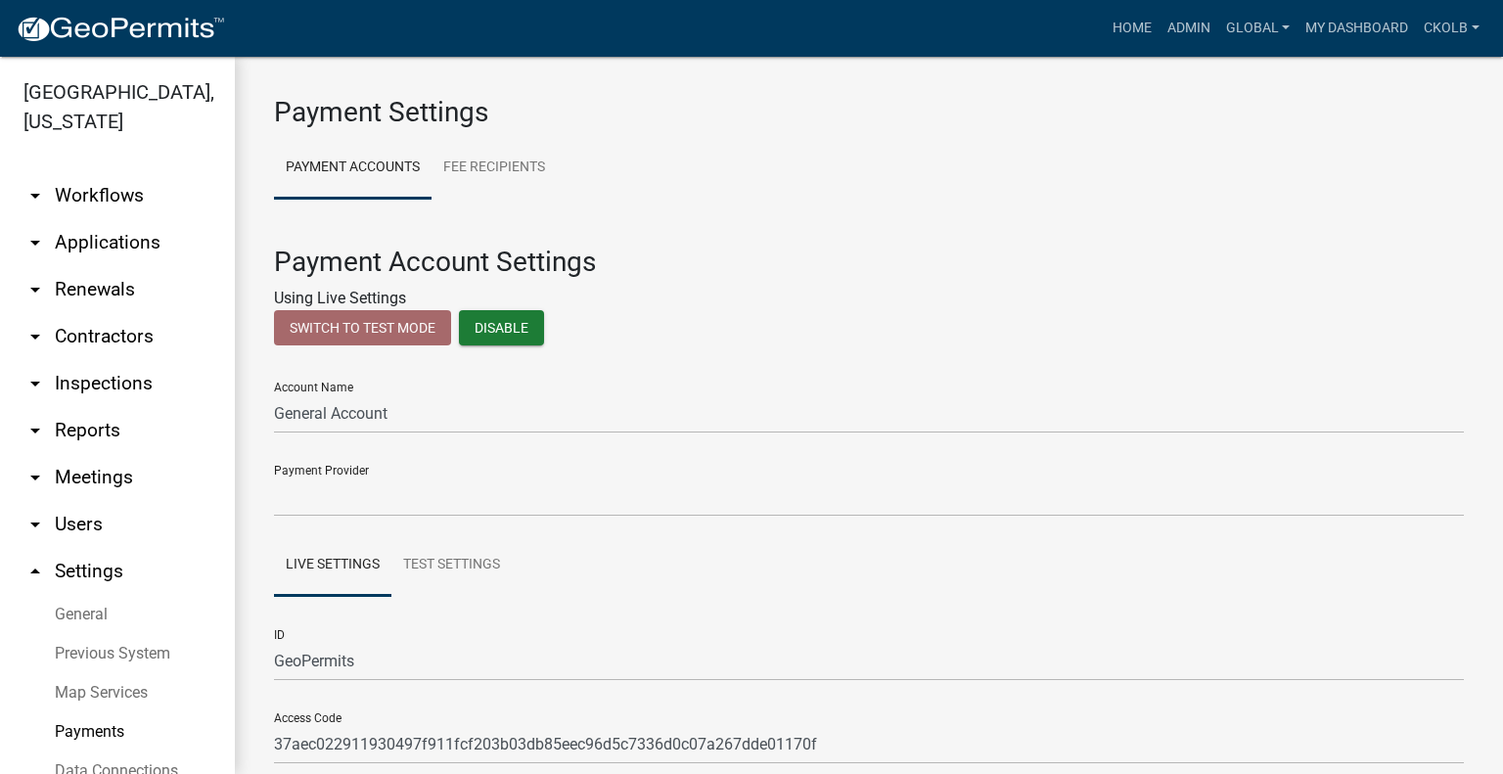
select select "50b25367-5678-4d8f-b2f4-de291ffb4430"
select select "IA"
select select "Central Standard Time"
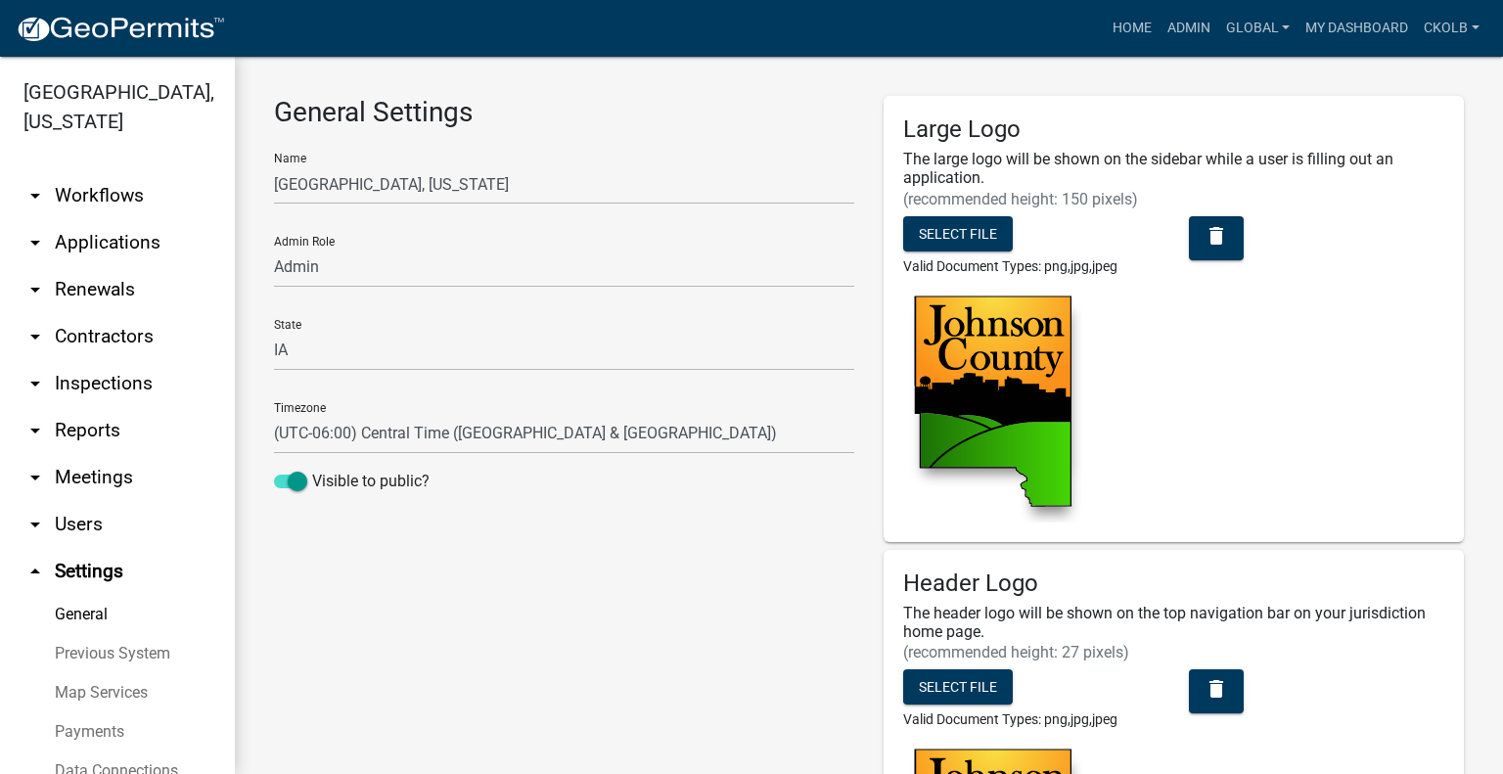
click at [121, 201] on link "arrow_drop_down Workflows" at bounding box center [117, 195] width 235 height 47
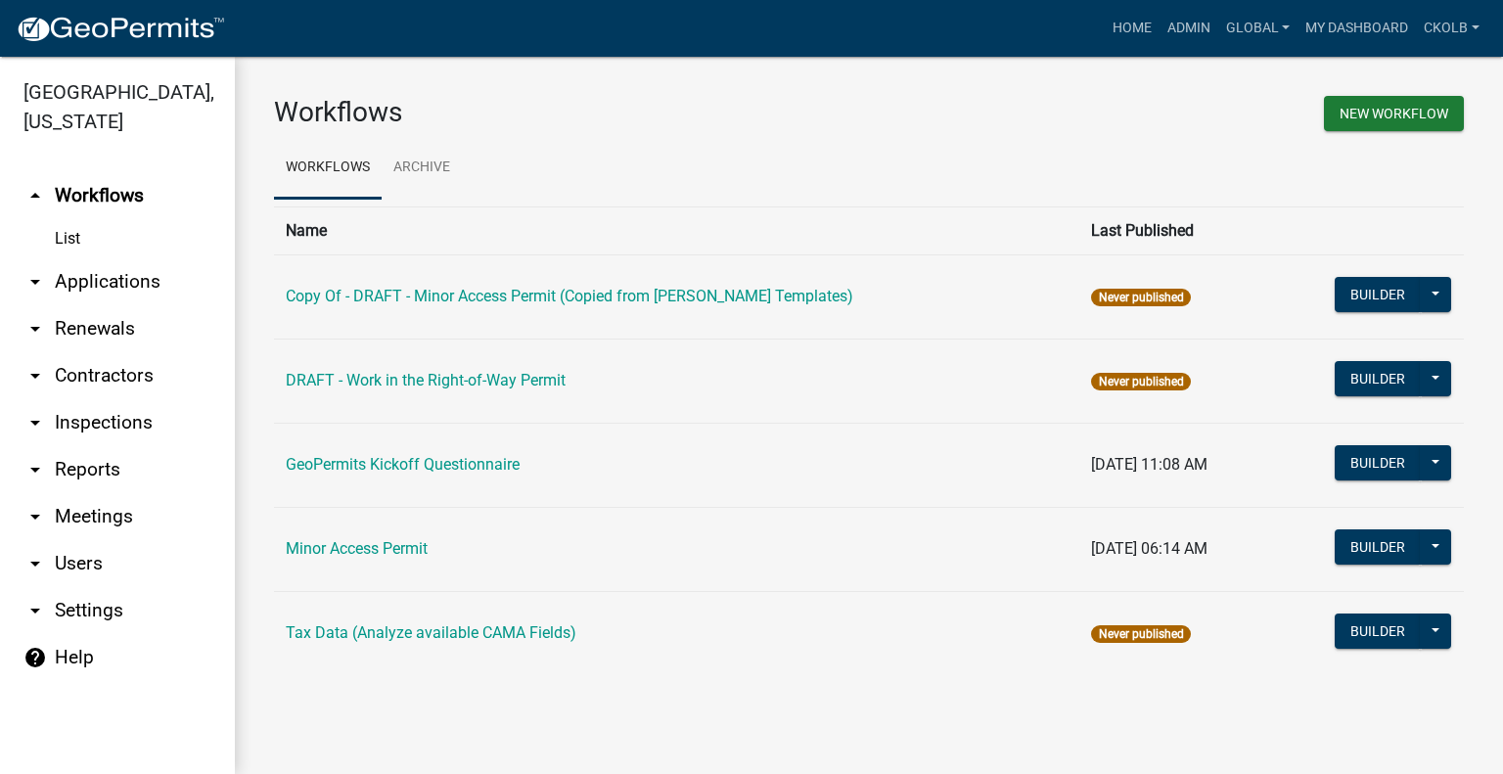
click at [1059, 76] on div "Workflows New Workflow Workflows Archive Name Last Published Copy Of - DRAFT - …" at bounding box center [869, 393] width 1268 height 673
